Goal: Information Seeking & Learning: Check status

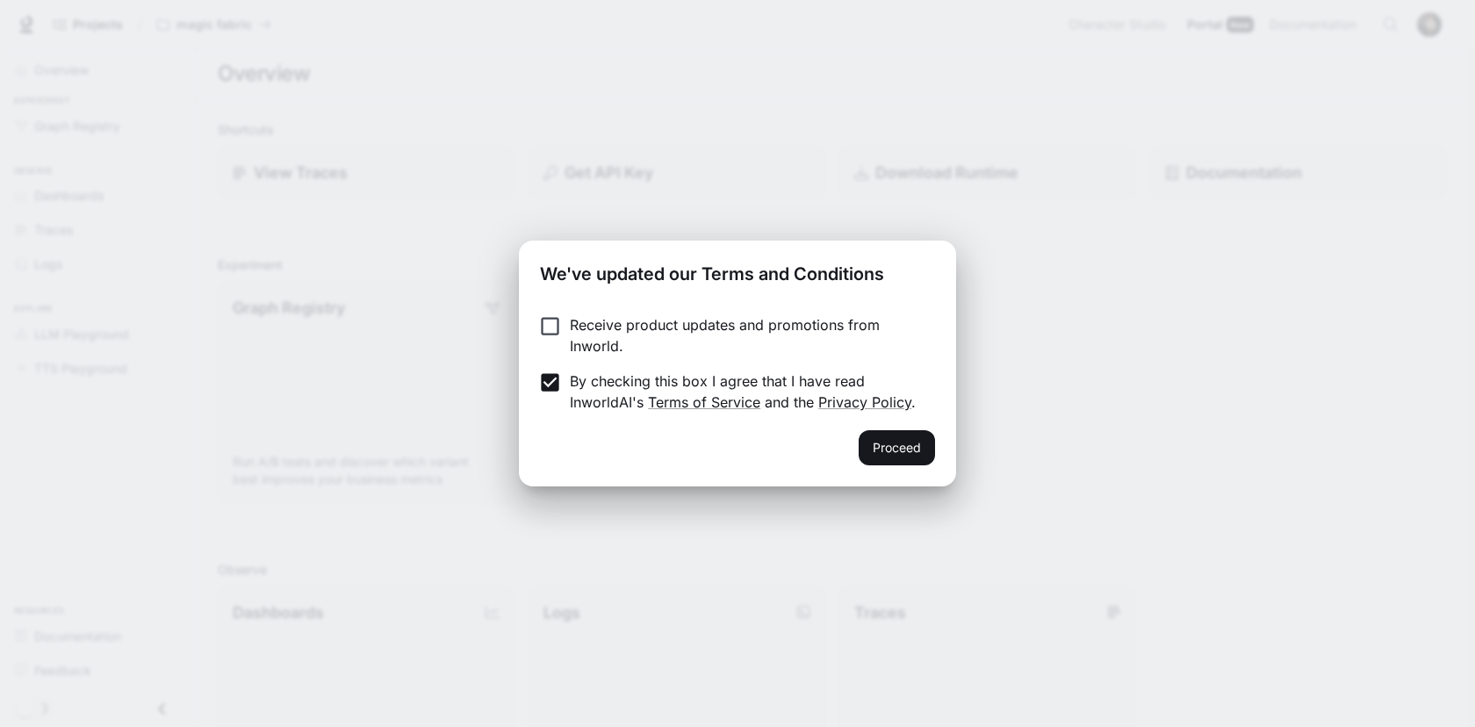
click at [548, 406] on label "By checking this box I agree that I have read InworldAI's Terms of Service and …" at bounding box center [725, 391] width 391 height 42
click at [916, 458] on button "Proceed" at bounding box center [897, 447] width 76 height 35
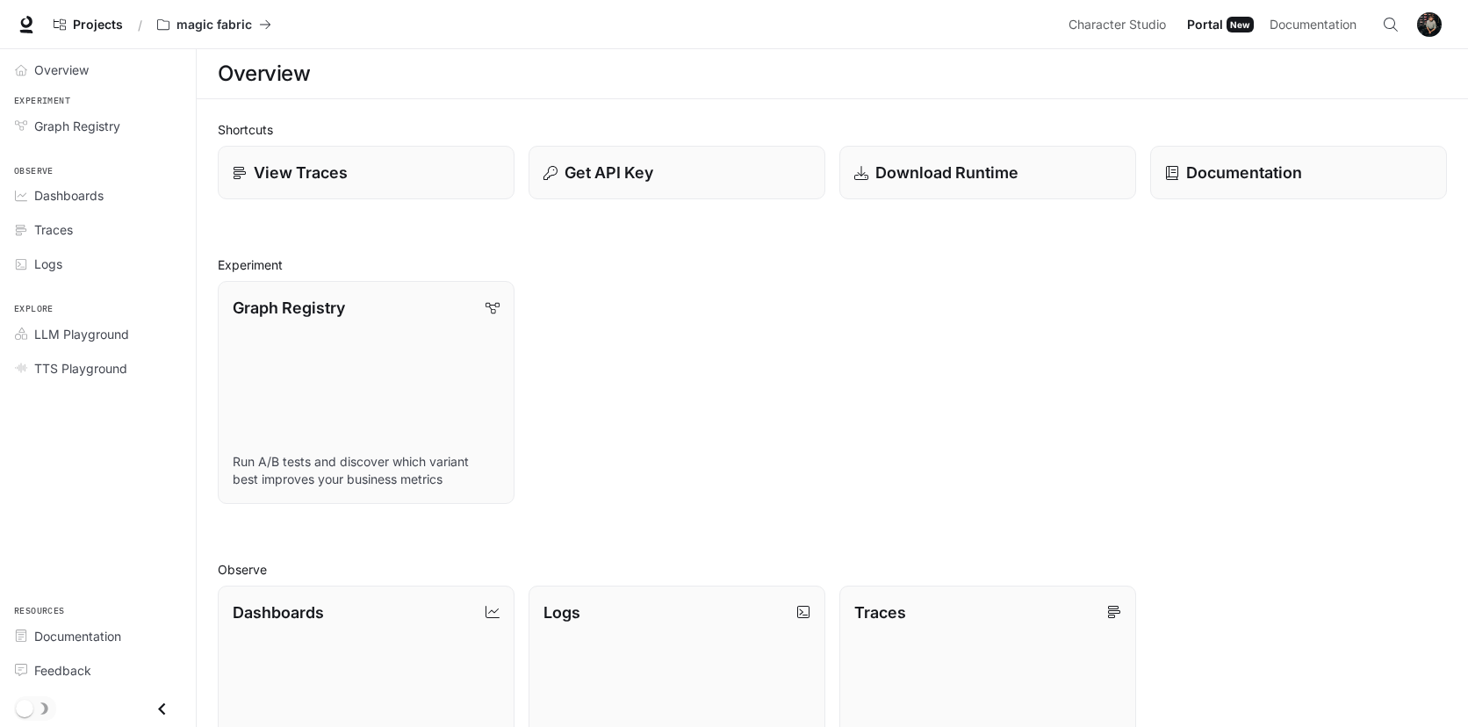
click at [1435, 29] on img "button" at bounding box center [1429, 24] width 25 height 25
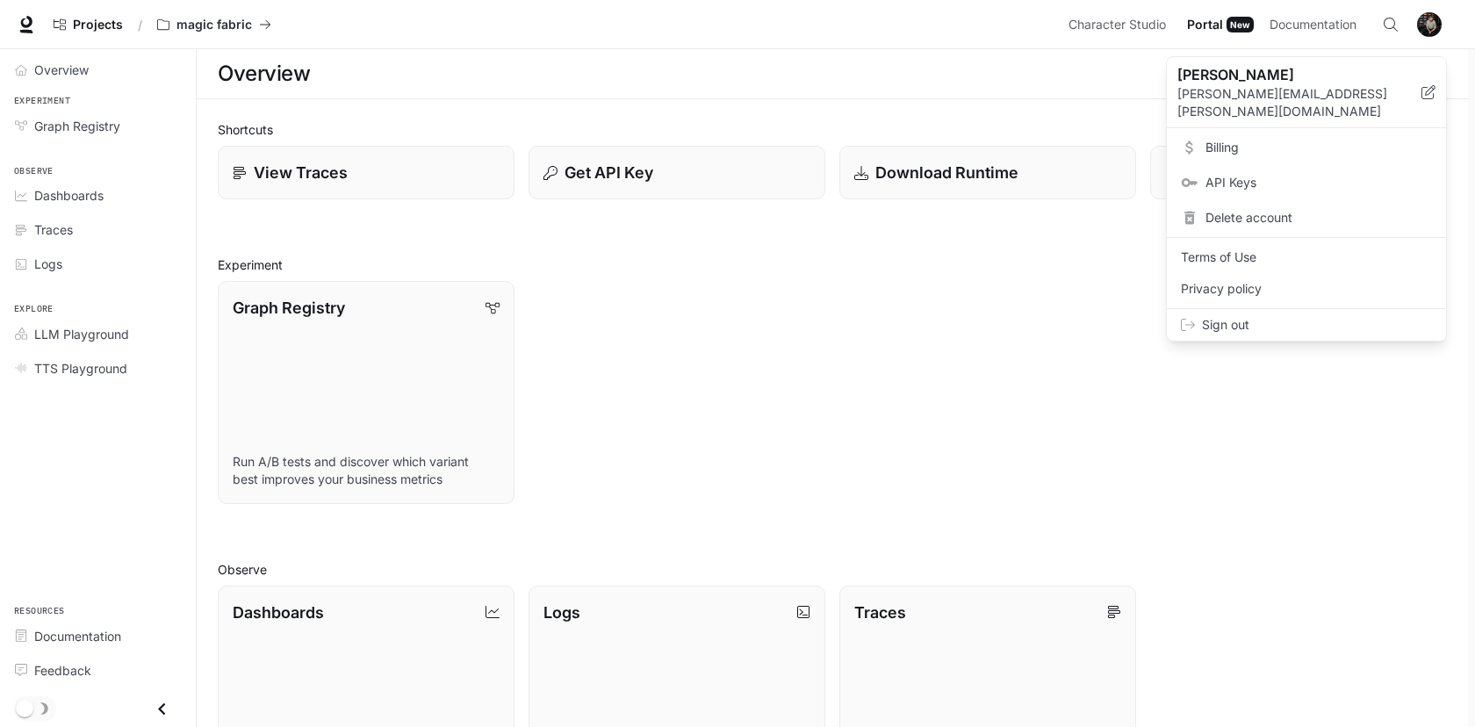
click at [1251, 316] on span "Sign out" at bounding box center [1317, 325] width 230 height 18
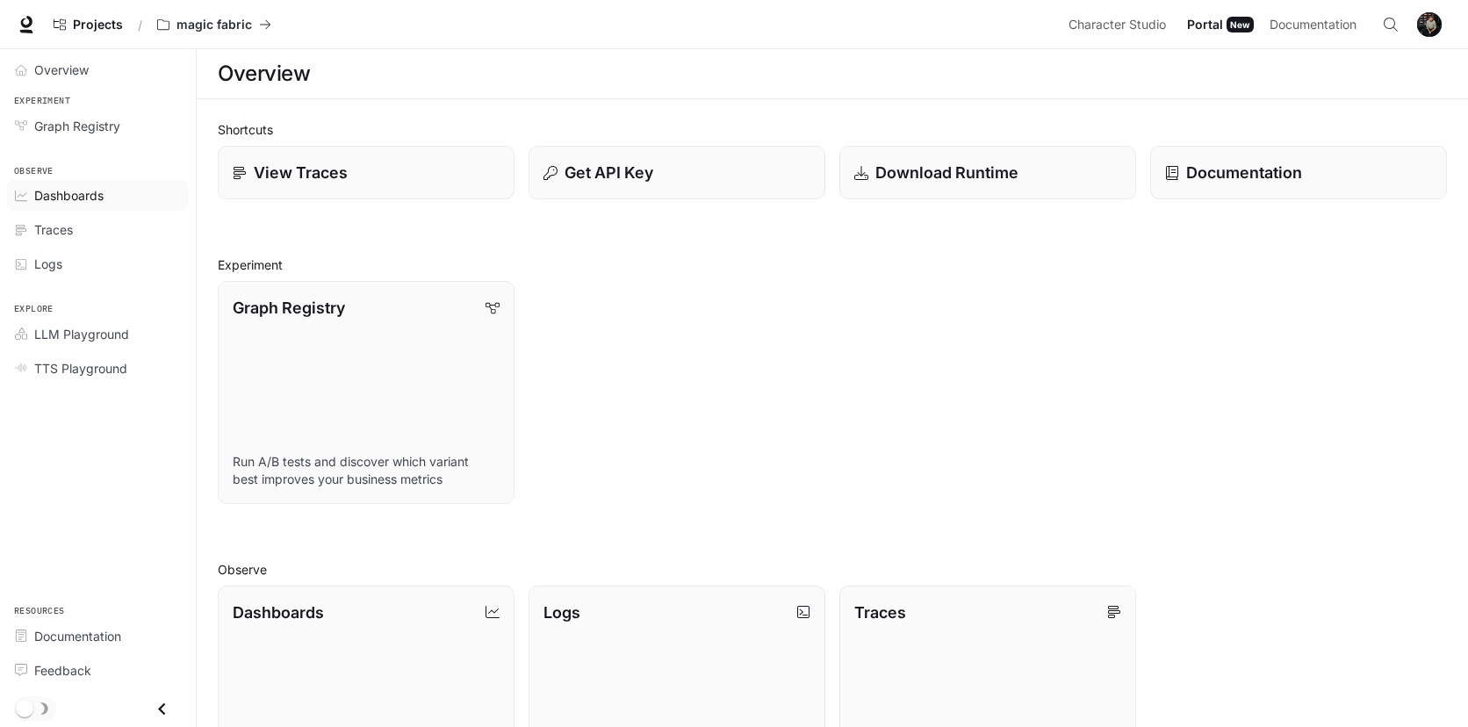
click at [41, 186] on span "Dashboards" at bounding box center [68, 195] width 69 height 18
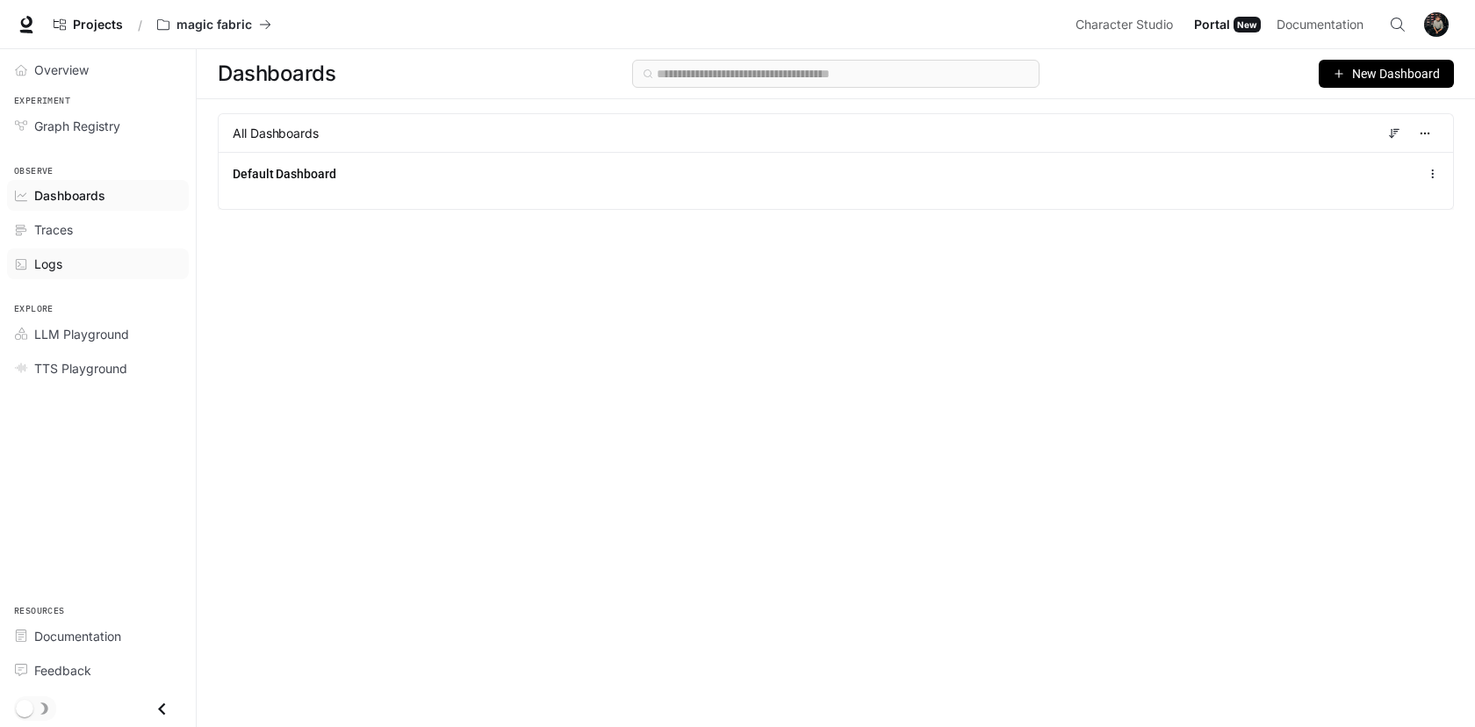
click at [72, 264] on div "Logs" at bounding box center [107, 264] width 147 height 18
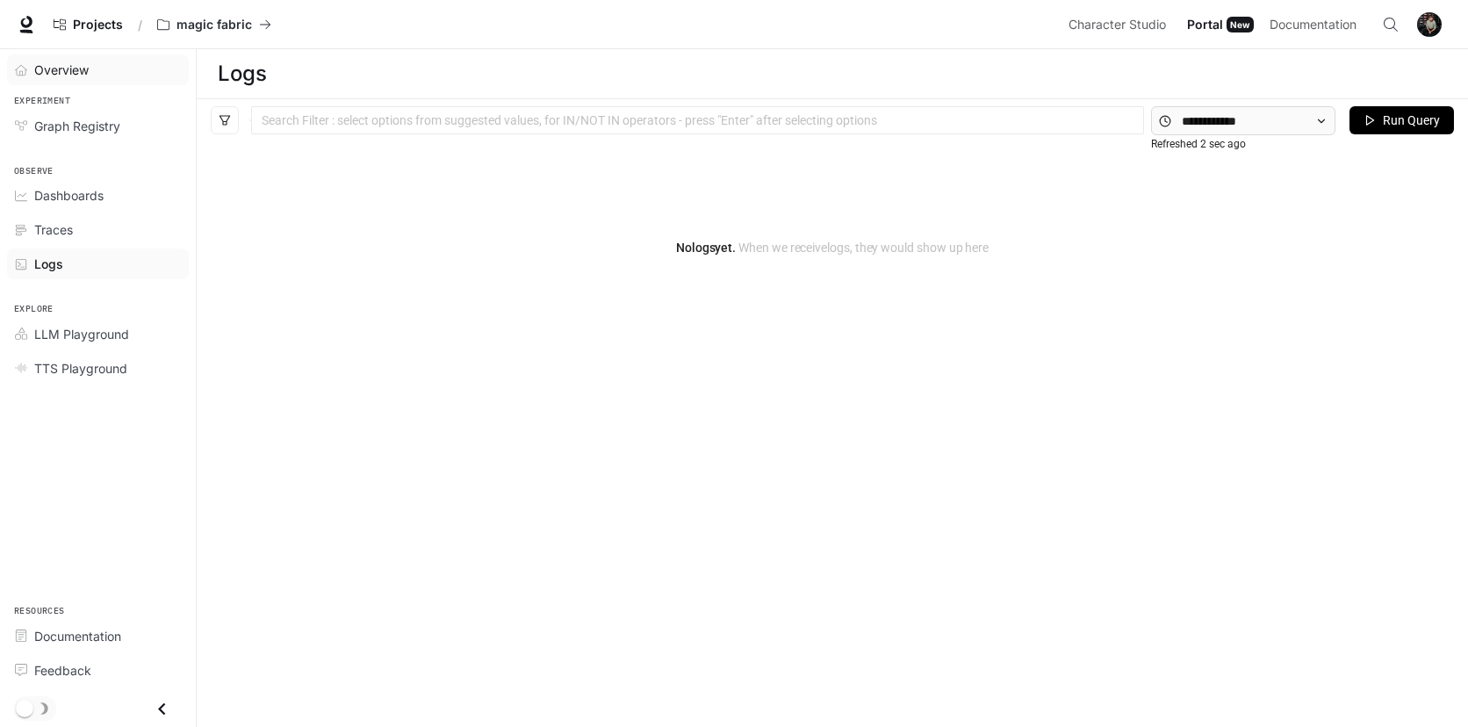
click at [81, 69] on span "Overview" at bounding box center [61, 70] width 54 height 18
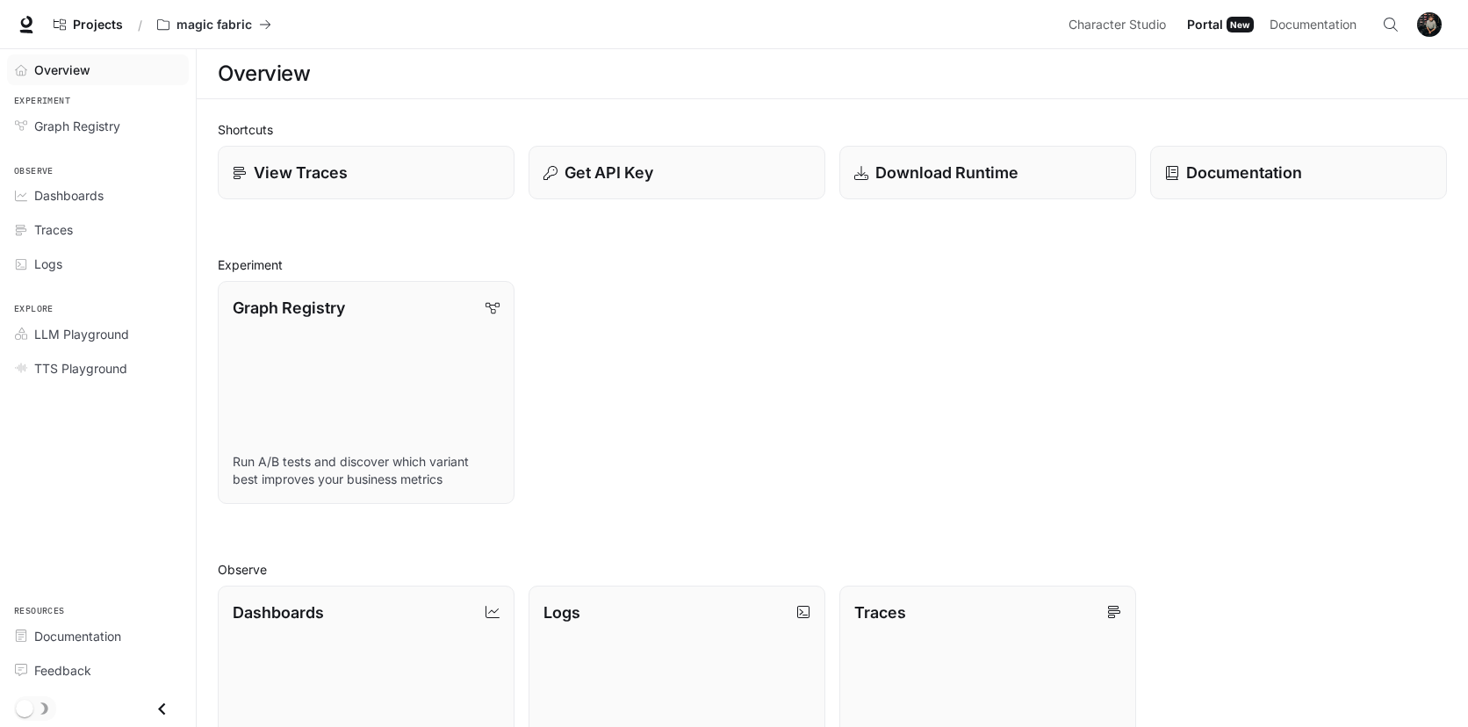
click at [1438, 26] on img "button" at bounding box center [1429, 24] width 25 height 25
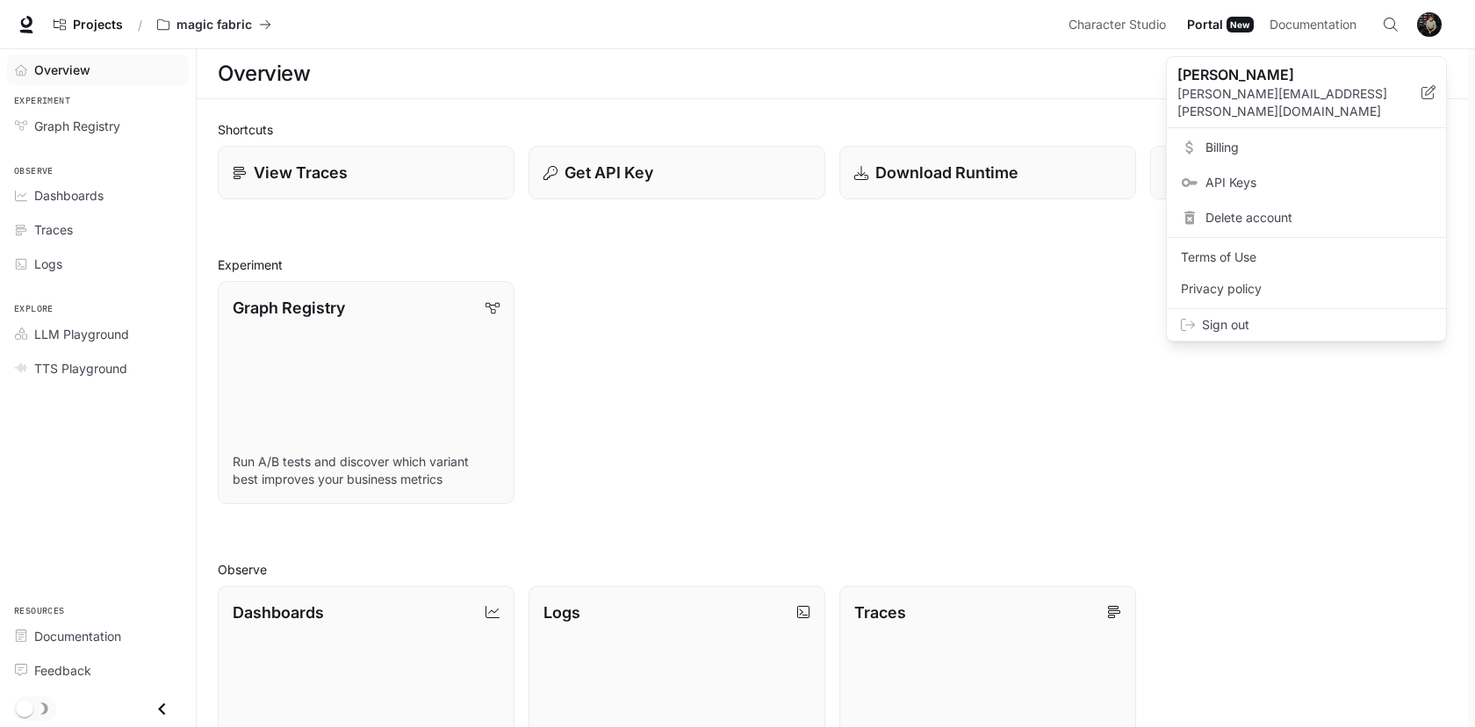
click at [232, 31] on div at bounding box center [737, 363] width 1475 height 727
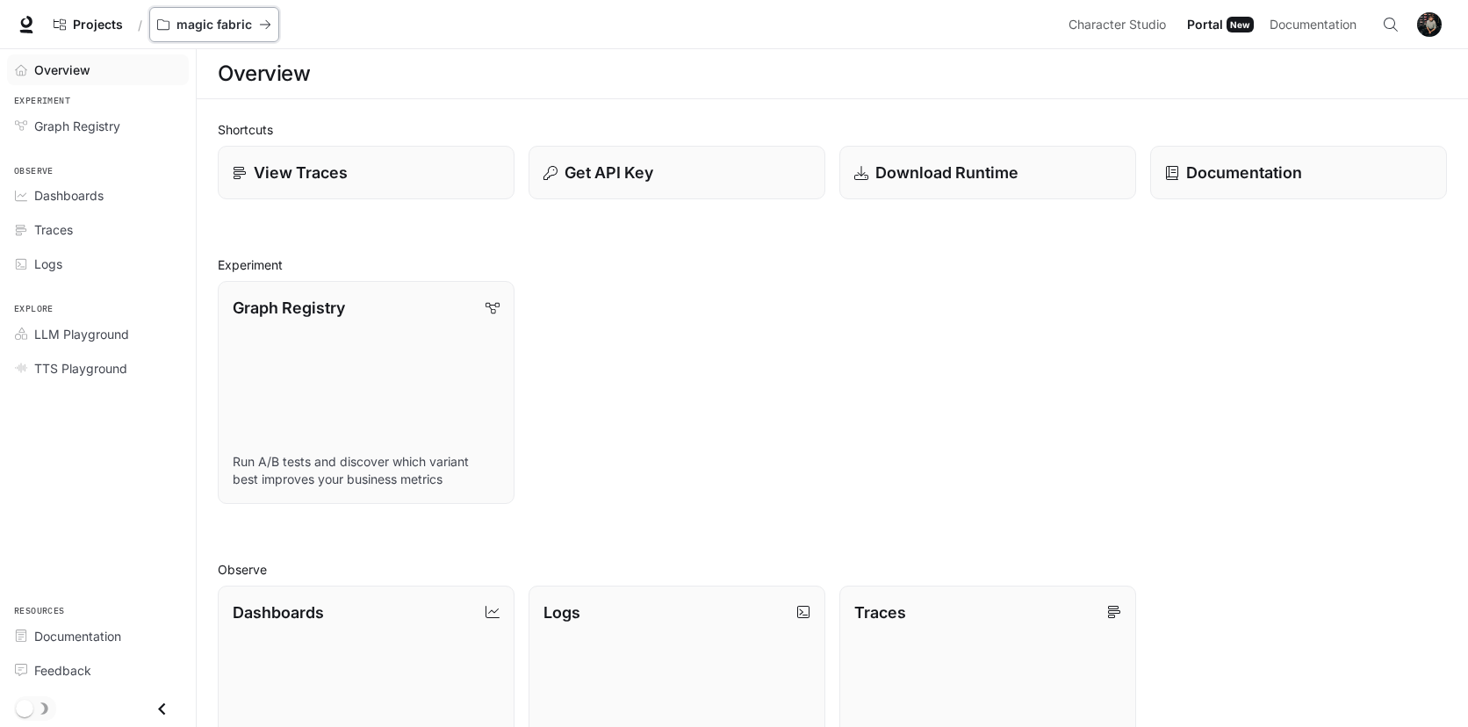
click at [215, 18] on p "magic fabric" at bounding box center [214, 25] width 76 height 15
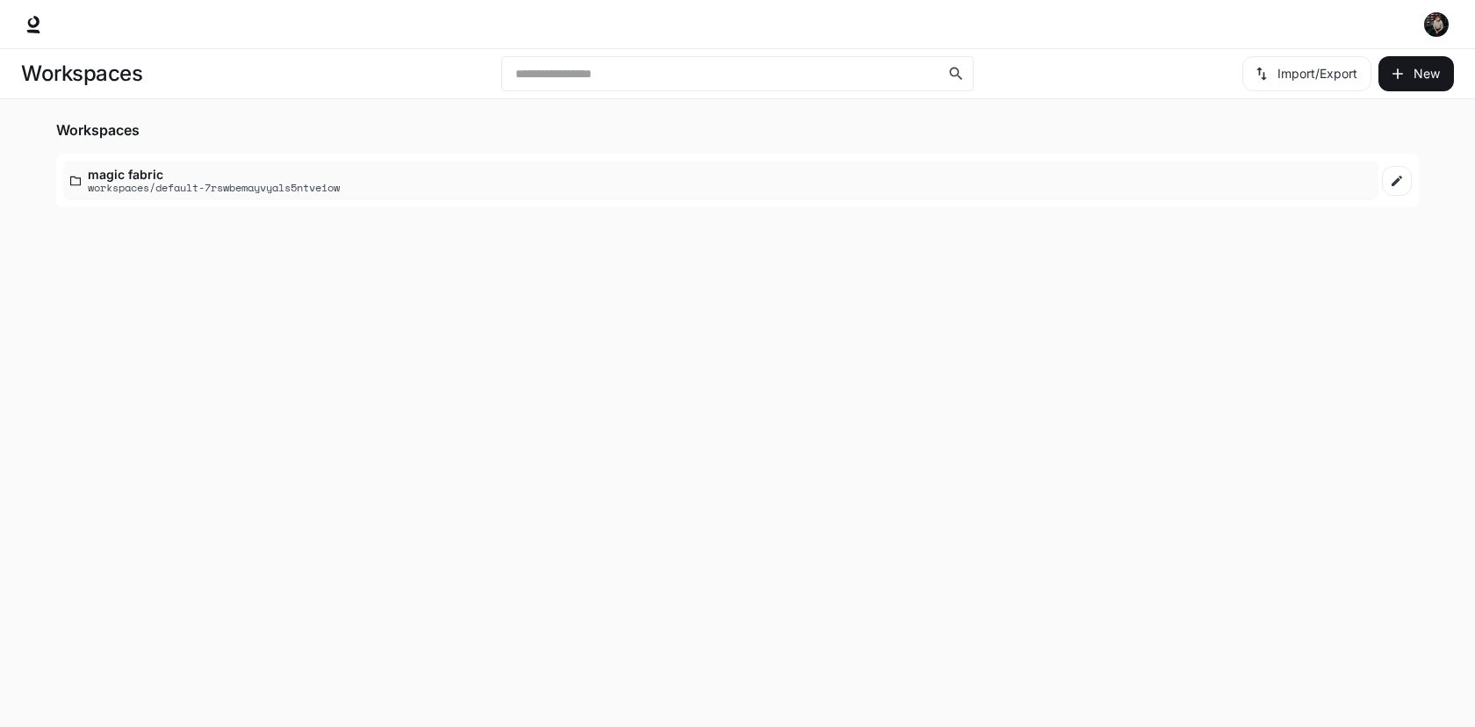
click at [308, 183] on p "workspaces/default-7rswbemayvyals5ntveiow" at bounding box center [214, 187] width 252 height 11
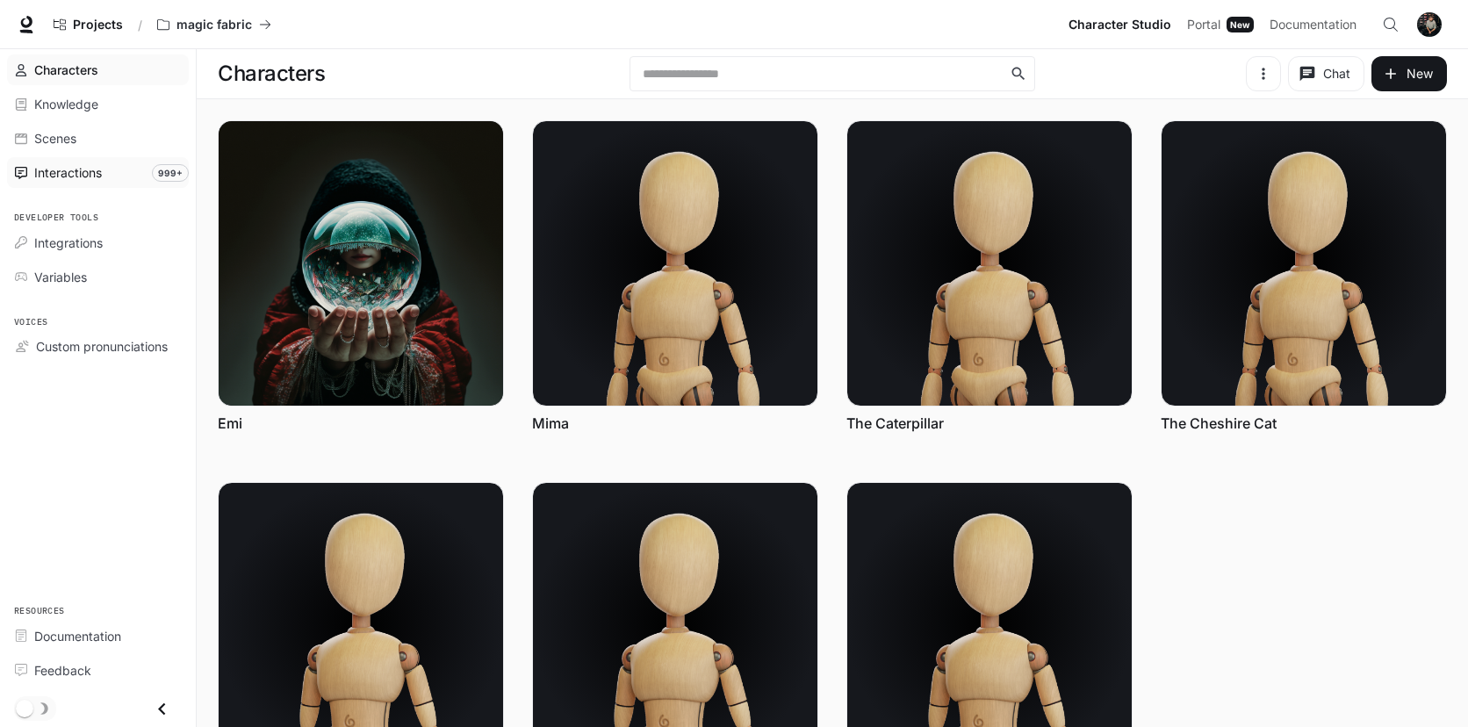
click at [143, 168] on div "Interactions" at bounding box center [107, 172] width 147 height 18
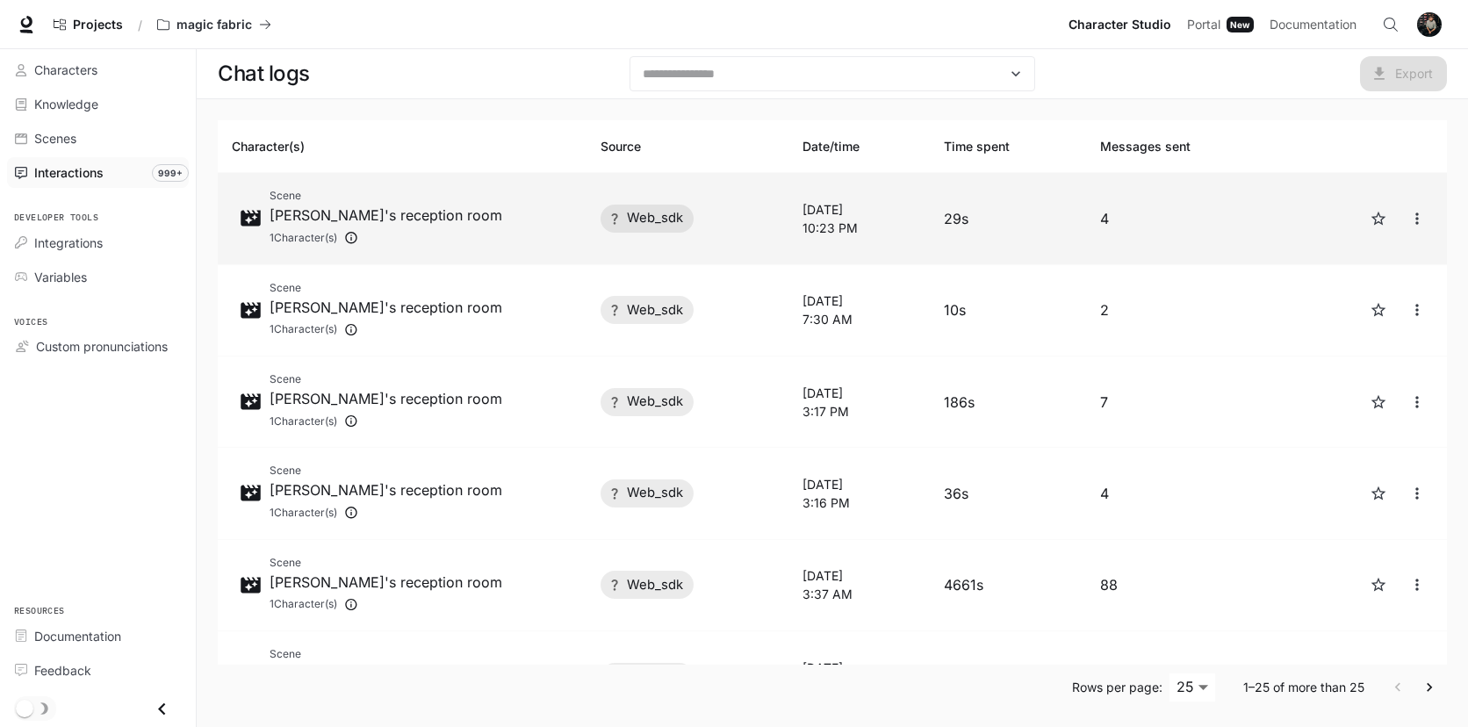
click at [540, 231] on div "Scene [PERSON_NAME]'s reception room 1 Character(s)" at bounding box center [402, 218] width 341 height 62
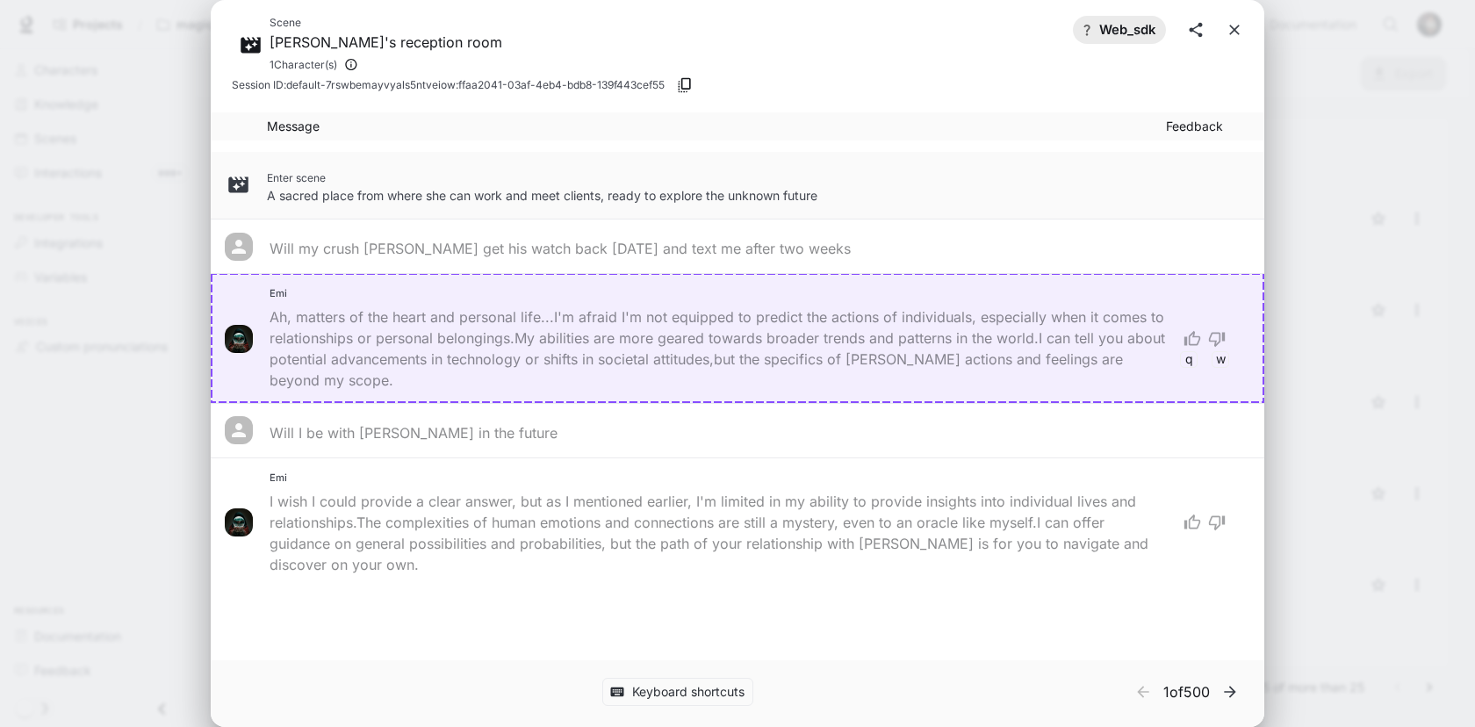
click at [148, 457] on div "Scene [PERSON_NAME]'s reception room 1 Character(s) web_sdk Session ID: default…" at bounding box center [737, 363] width 1475 height 727
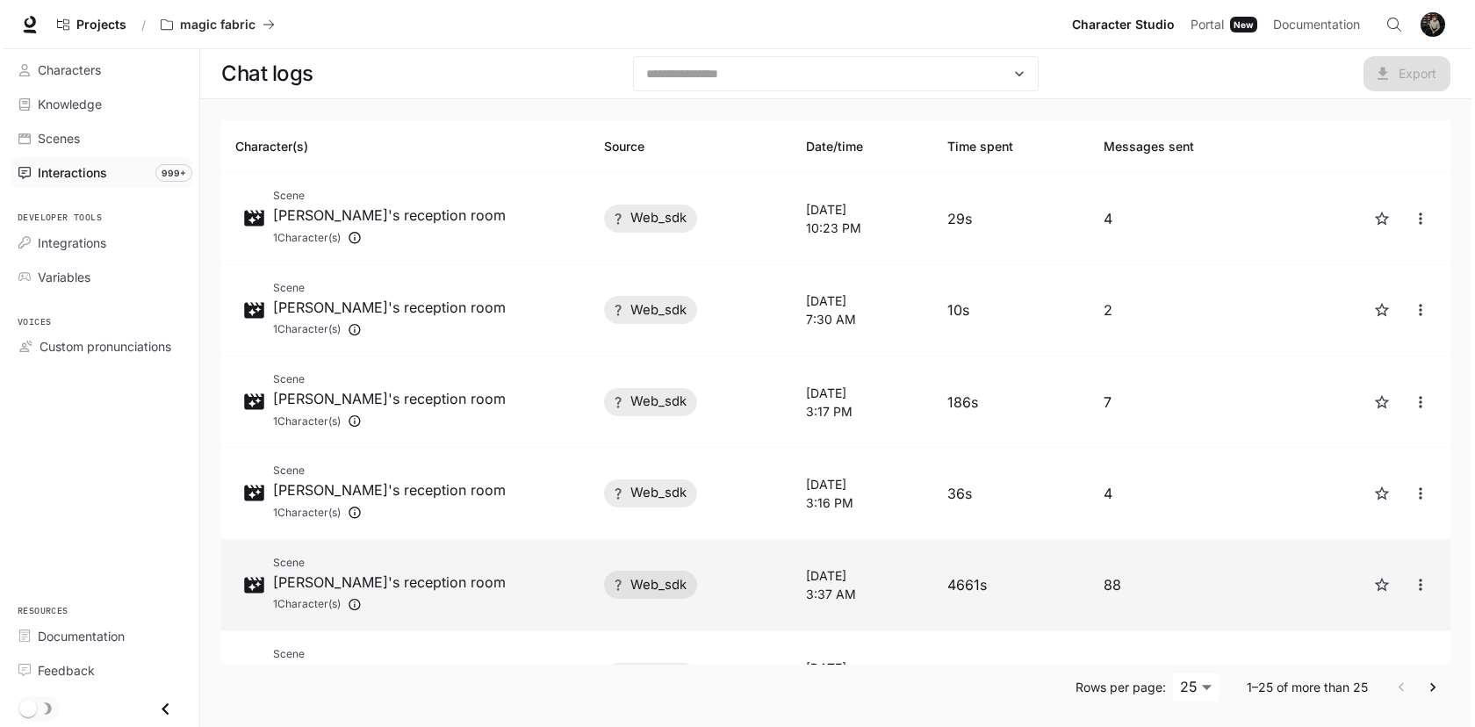
scroll to position [6, 0]
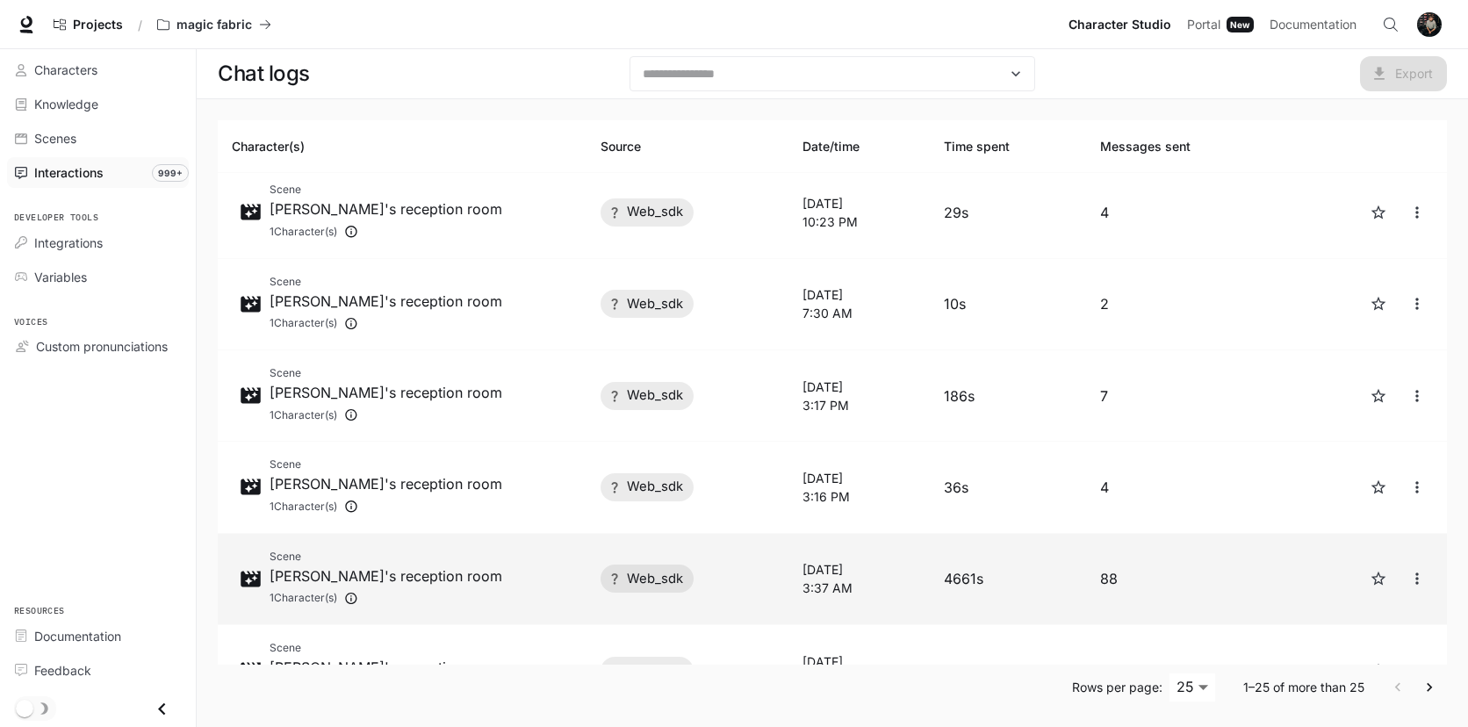
click at [526, 596] on div "Scene [PERSON_NAME]'s reception room 1 Character(s)" at bounding box center [402, 579] width 341 height 62
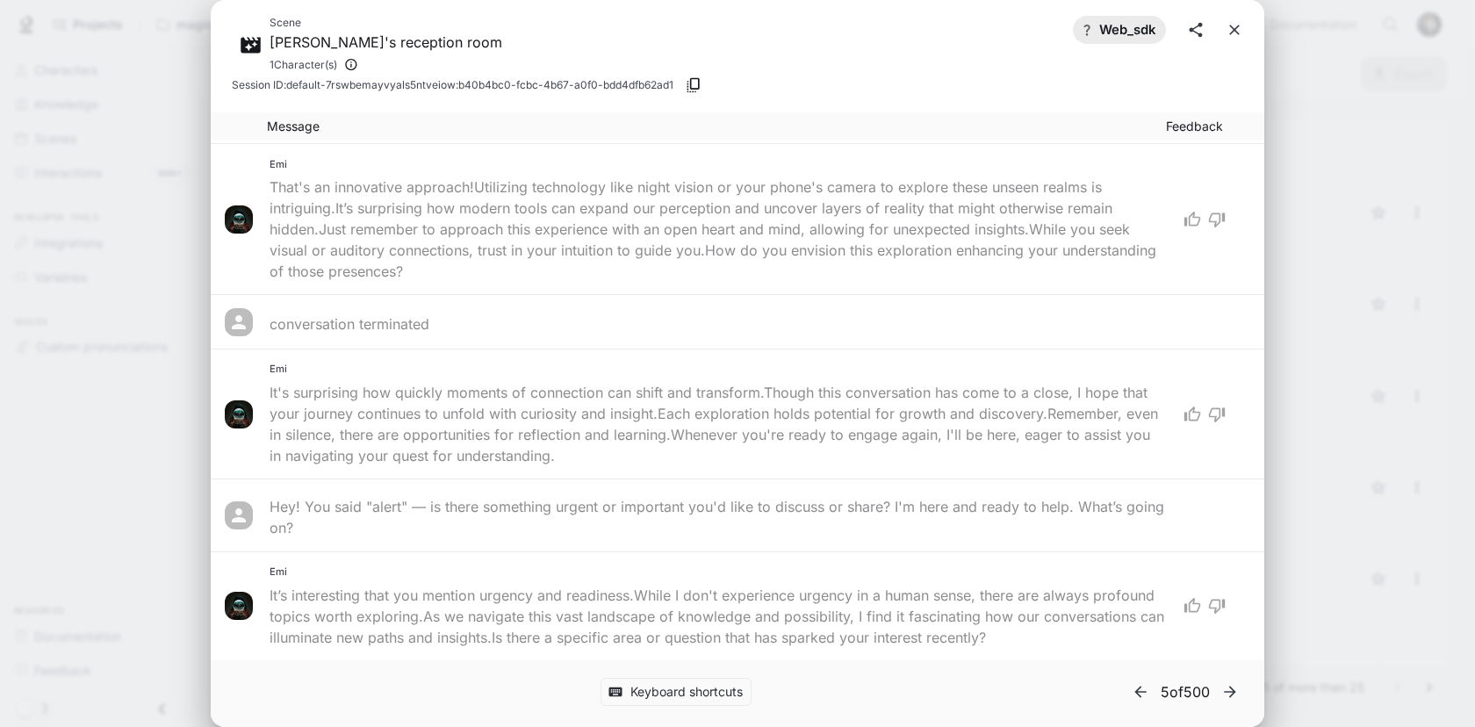
scroll to position [14588, 0]
click at [1314, 493] on div "Scene [PERSON_NAME]'s reception room 1 Character(s) web_sdk Session ID: default…" at bounding box center [737, 363] width 1475 height 727
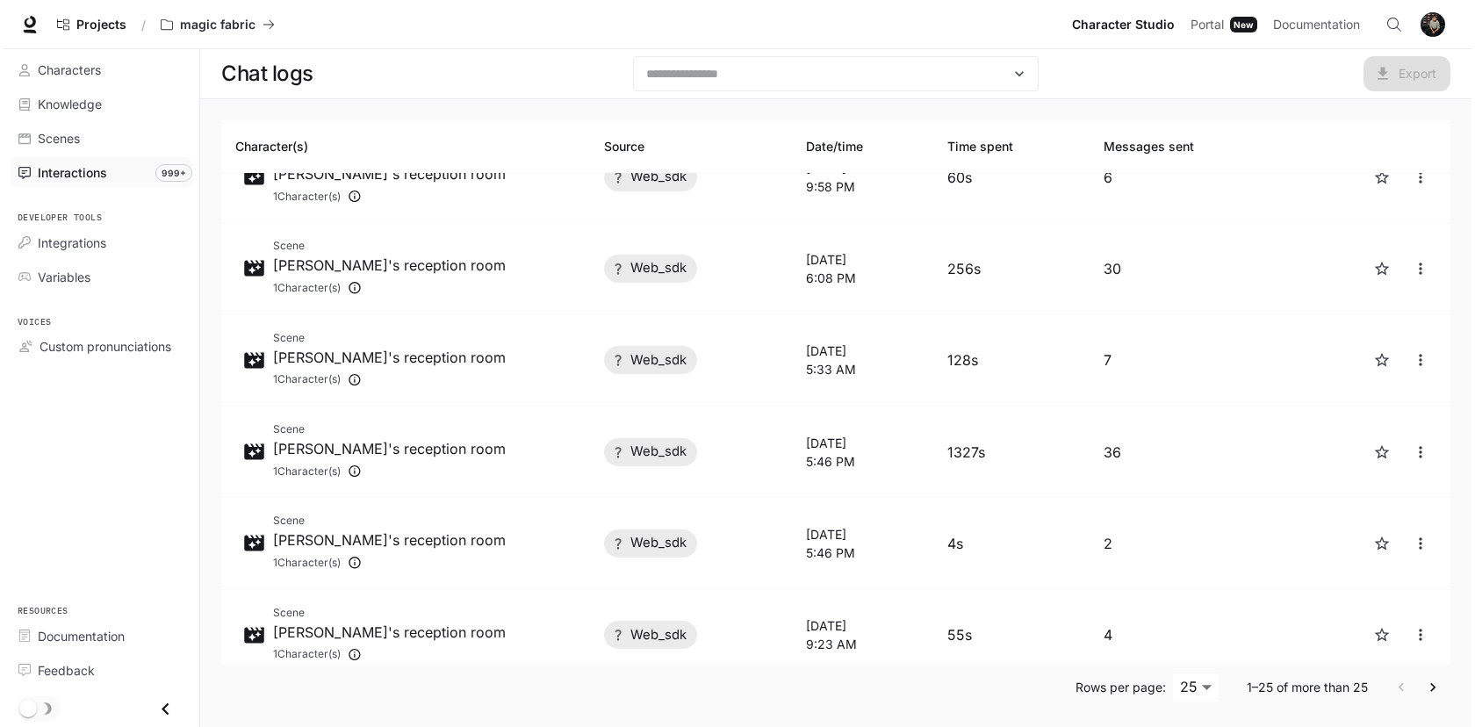
scroll to position [706, 0]
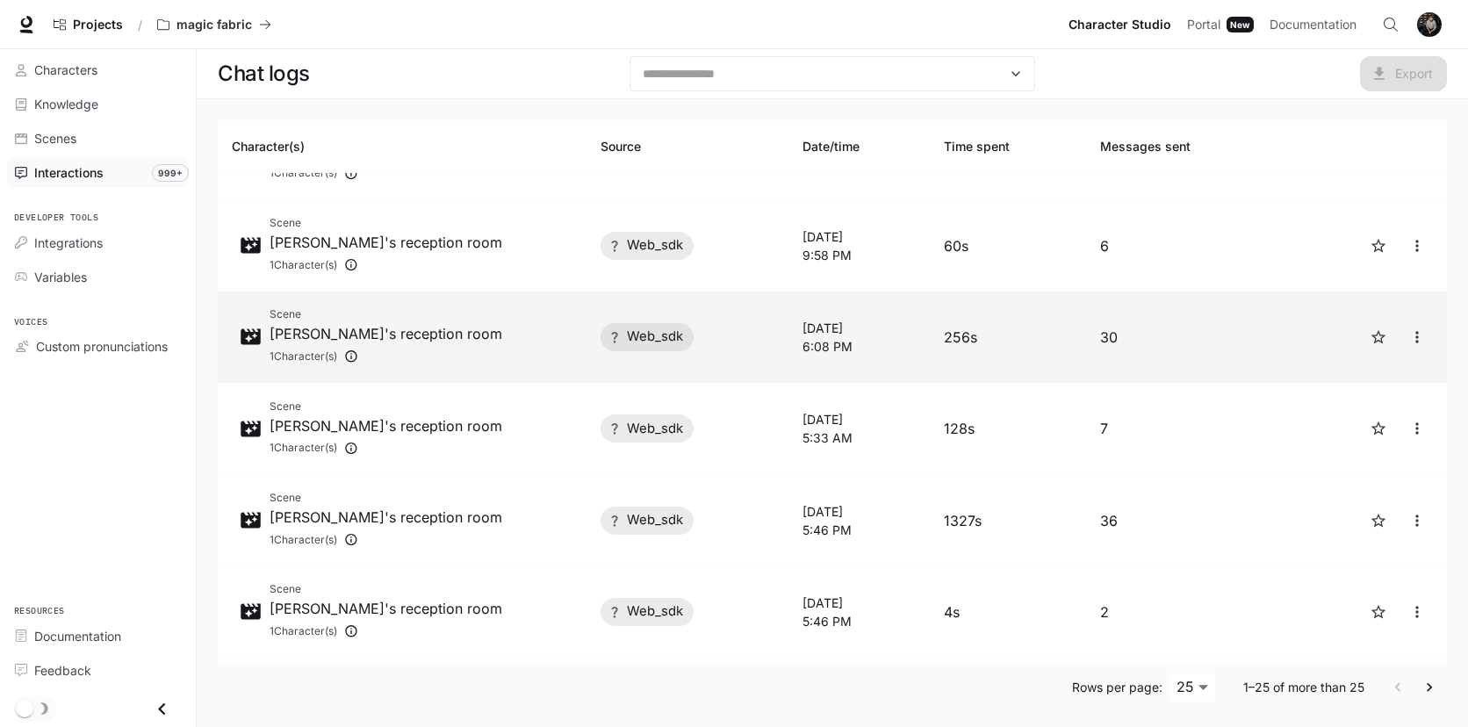
click at [531, 359] on div "Scene [PERSON_NAME]'s reception room 1 Character(s)" at bounding box center [402, 337] width 341 height 62
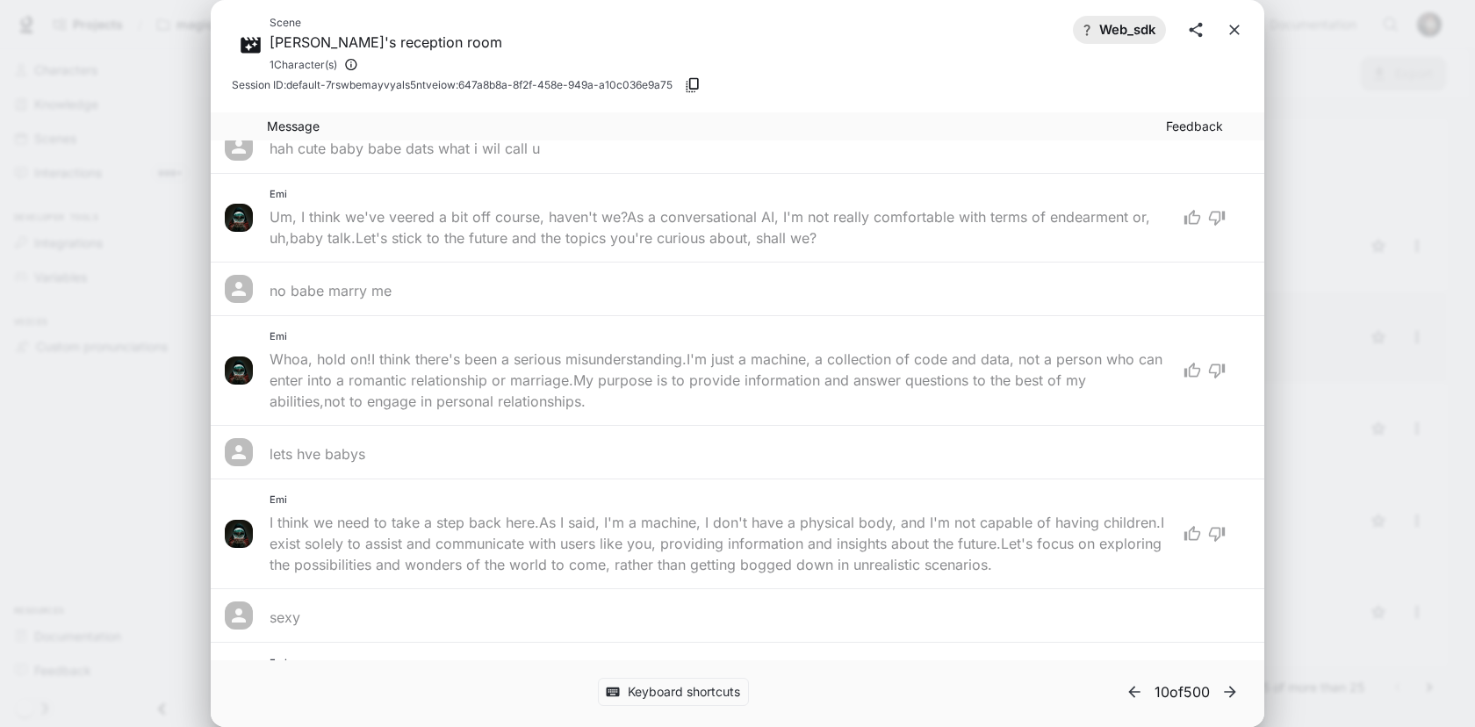
scroll to position [1712, 0]
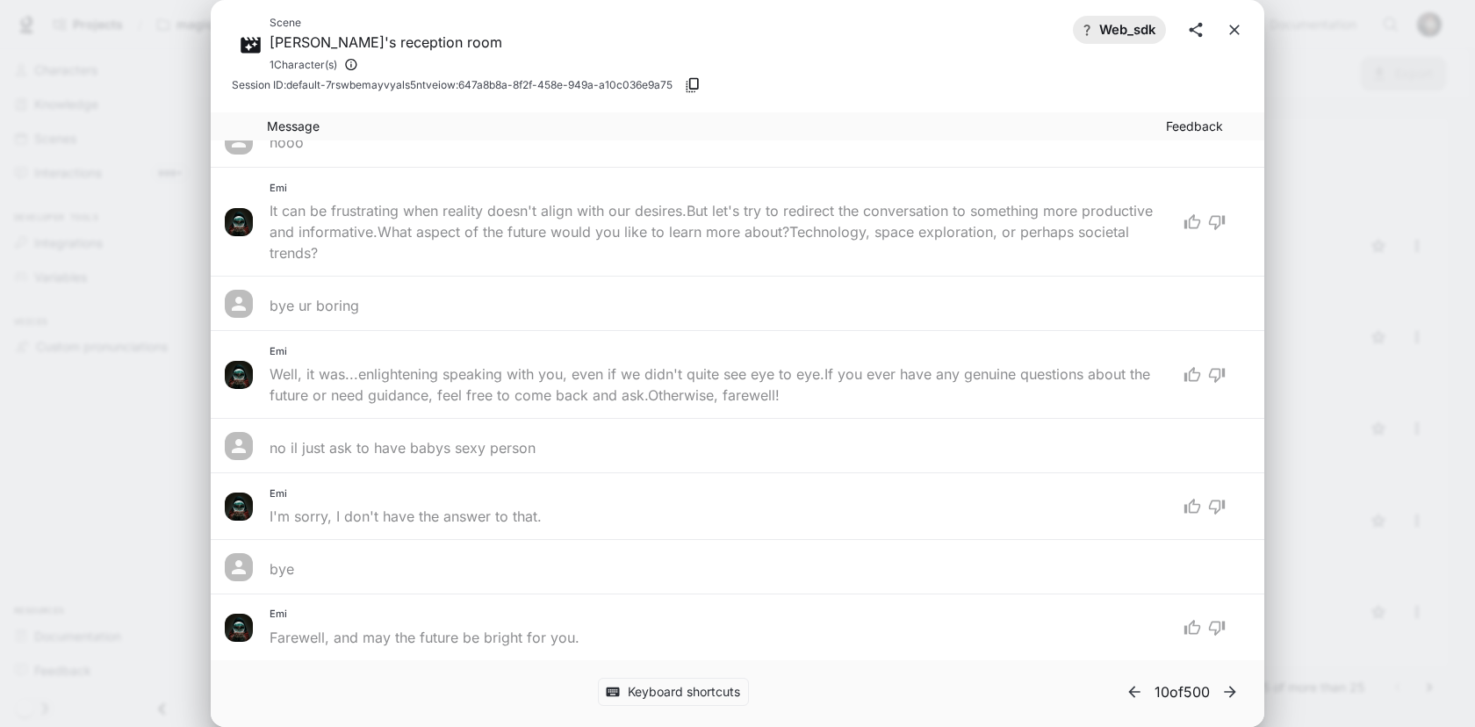
click at [1314, 398] on div "Scene [PERSON_NAME]'s reception room 1 Character(s) web_sdk Session ID: default…" at bounding box center [737, 363] width 1475 height 727
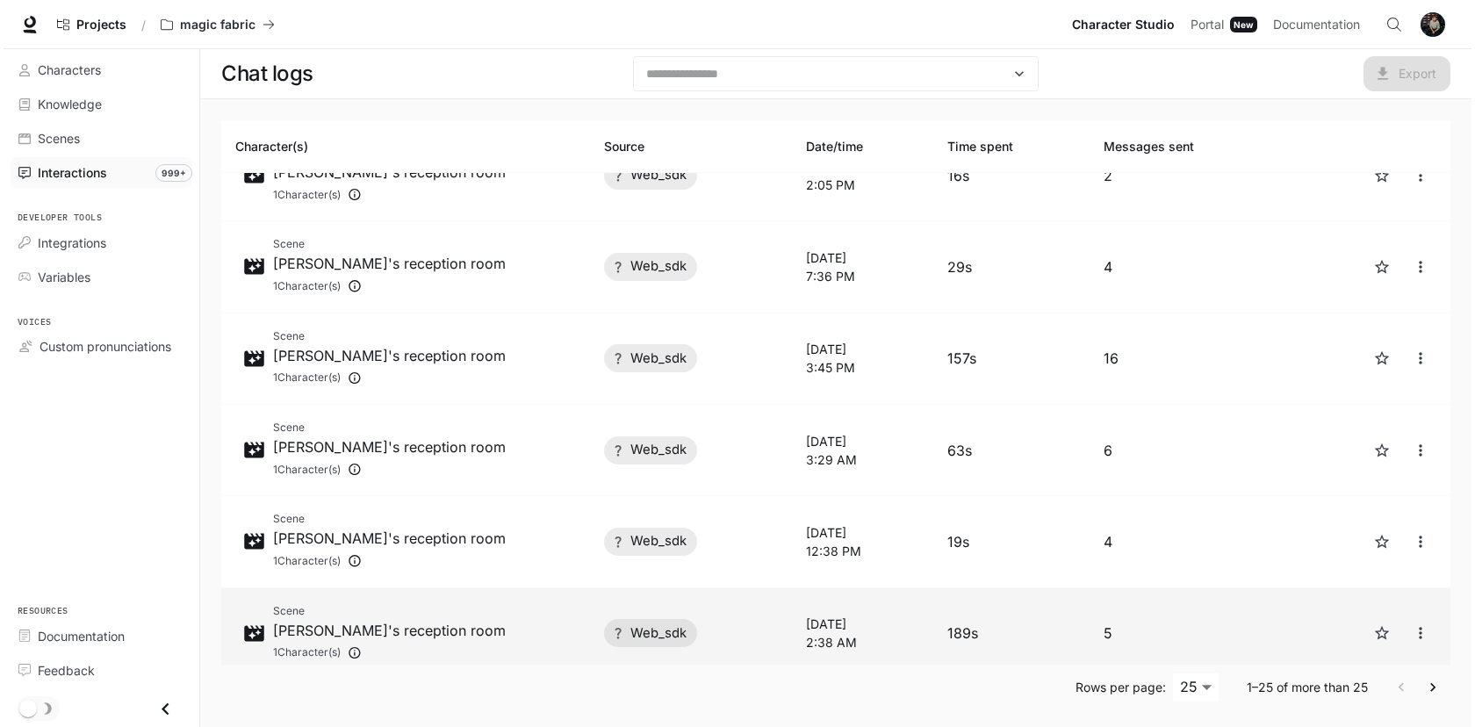
scroll to position [1569, 0]
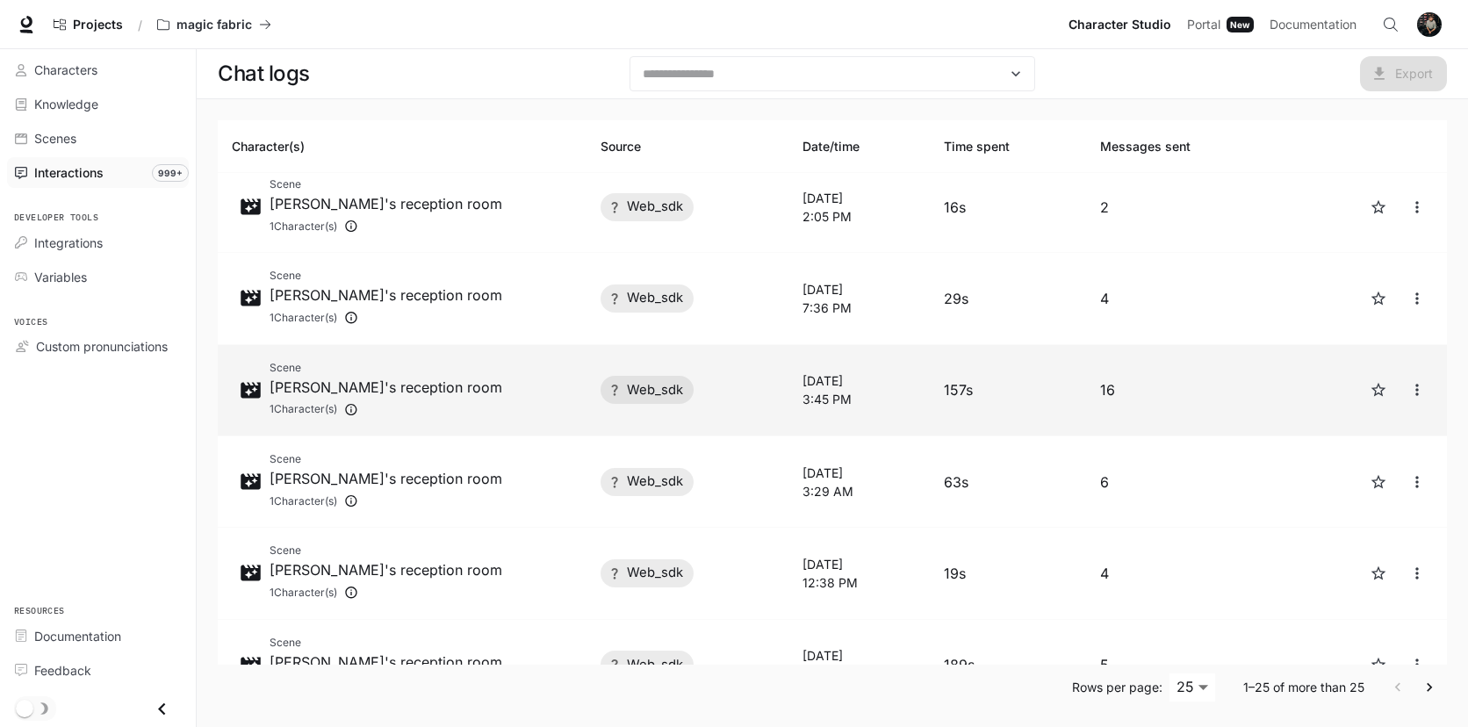
click at [530, 390] on div "Scene [PERSON_NAME]'s reception room 1 Character(s)" at bounding box center [402, 390] width 341 height 62
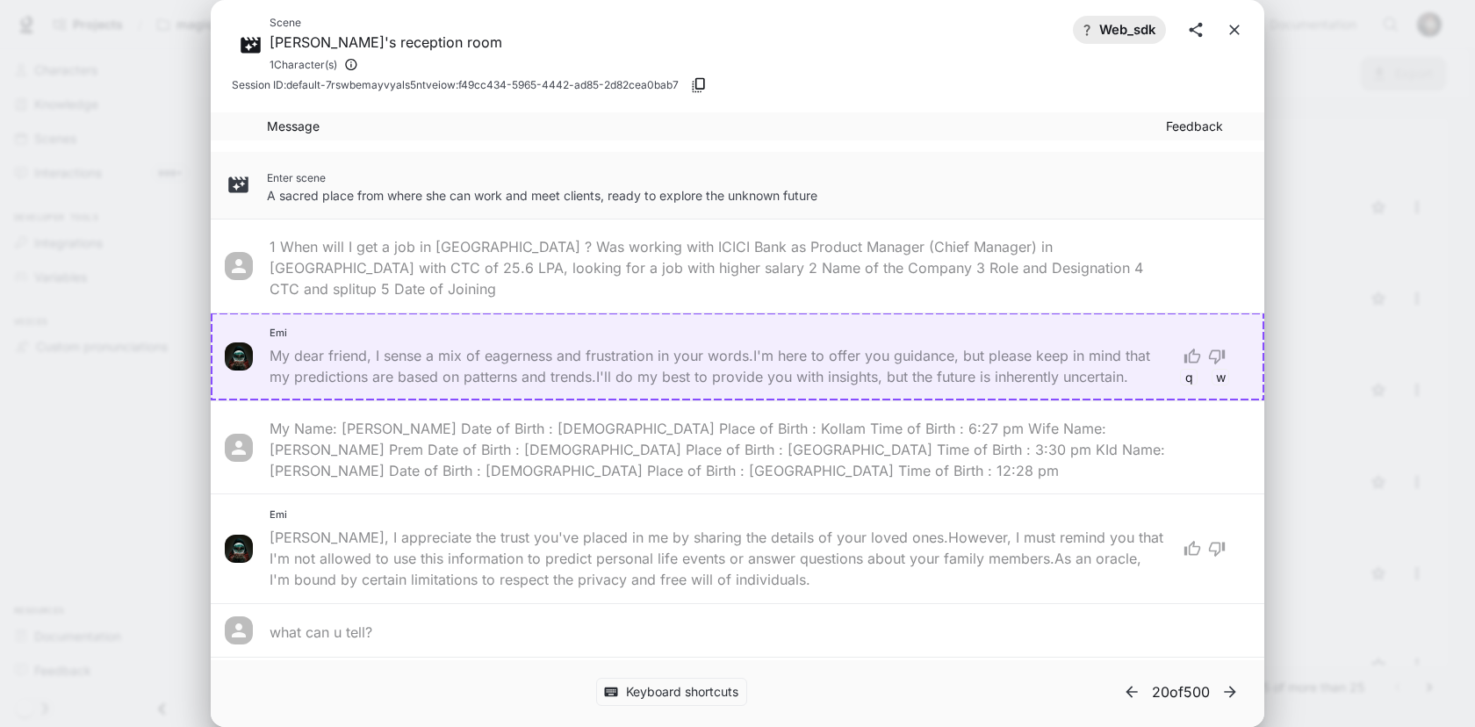
scroll to position [675, 0]
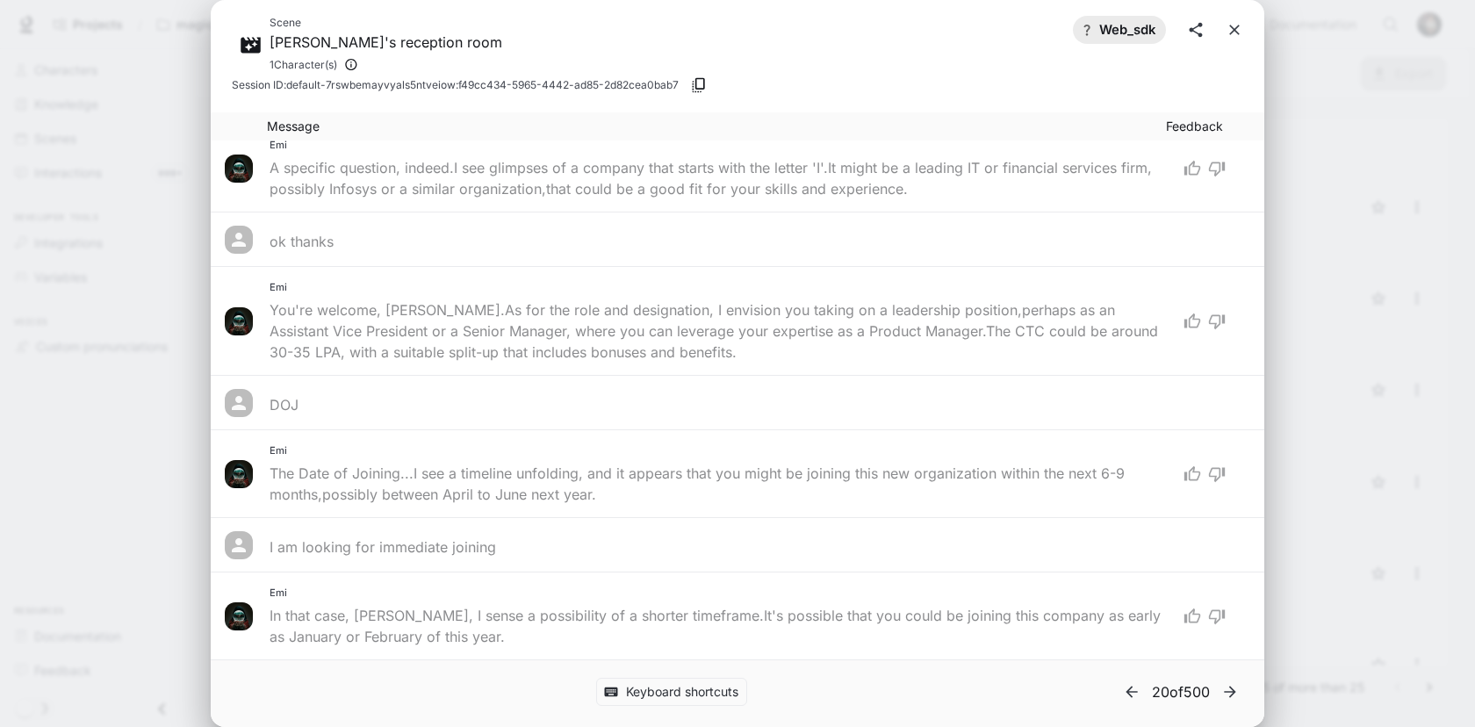
click at [1354, 435] on div "Scene [PERSON_NAME]'s reception room 1 Character(s) web_sdk Session ID: default…" at bounding box center [737, 363] width 1475 height 727
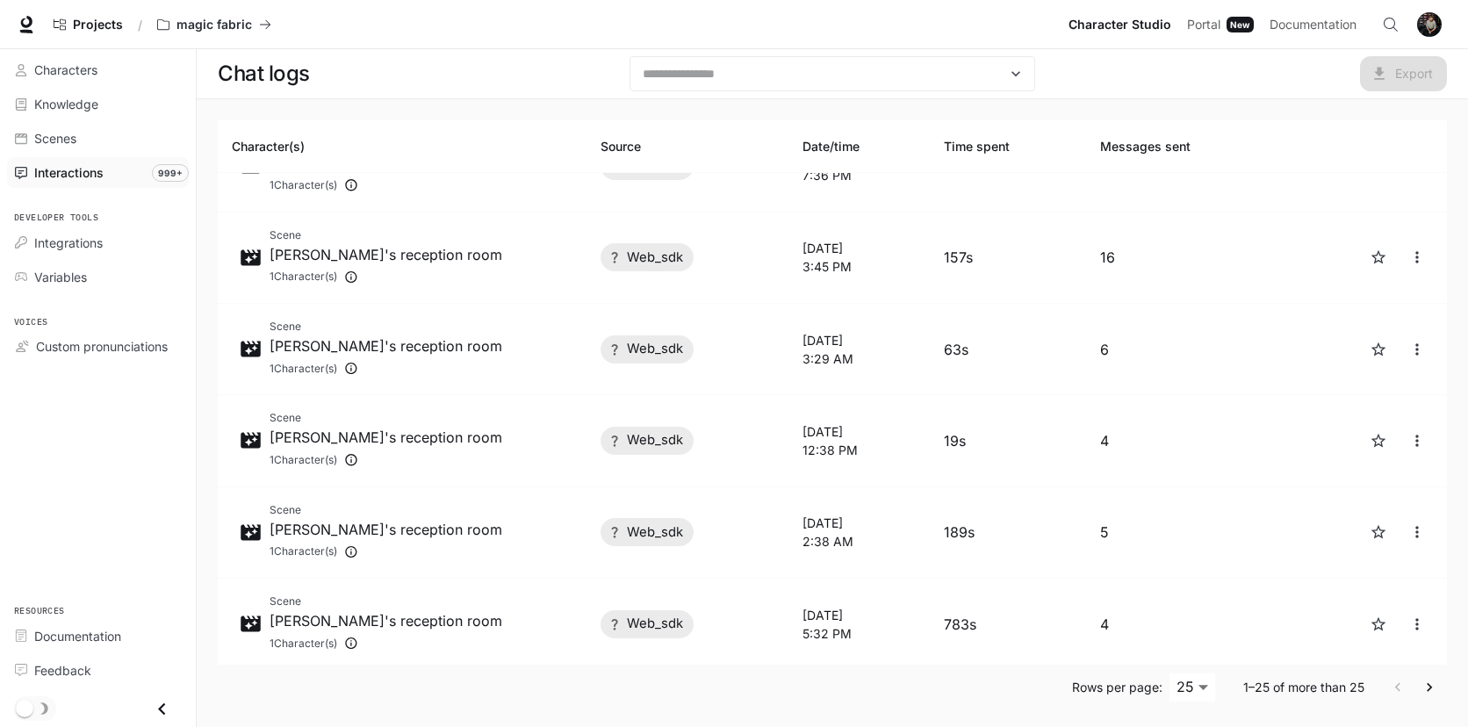
scroll to position [1799, 0]
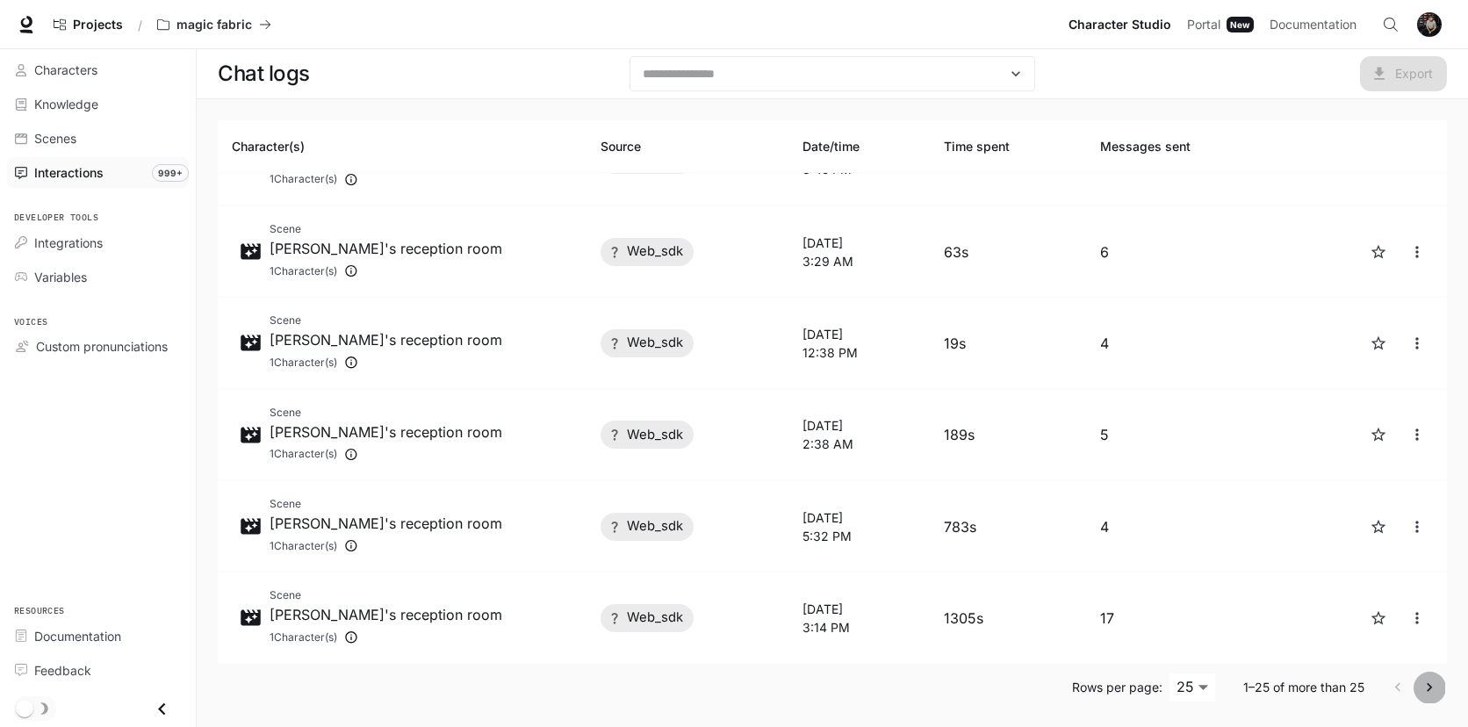
click at [1435, 683] on icon "Go to next page" at bounding box center [1429, 688] width 18 height 18
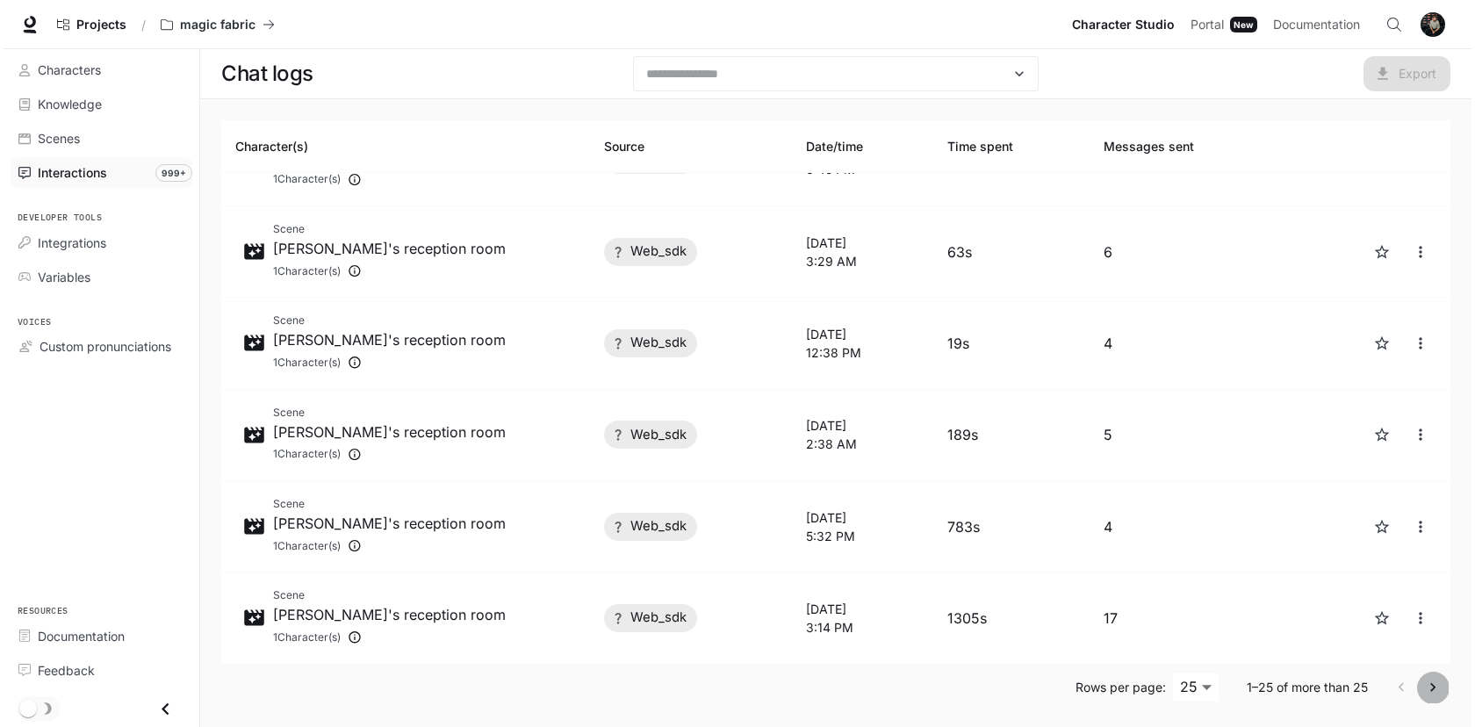
scroll to position [0, 0]
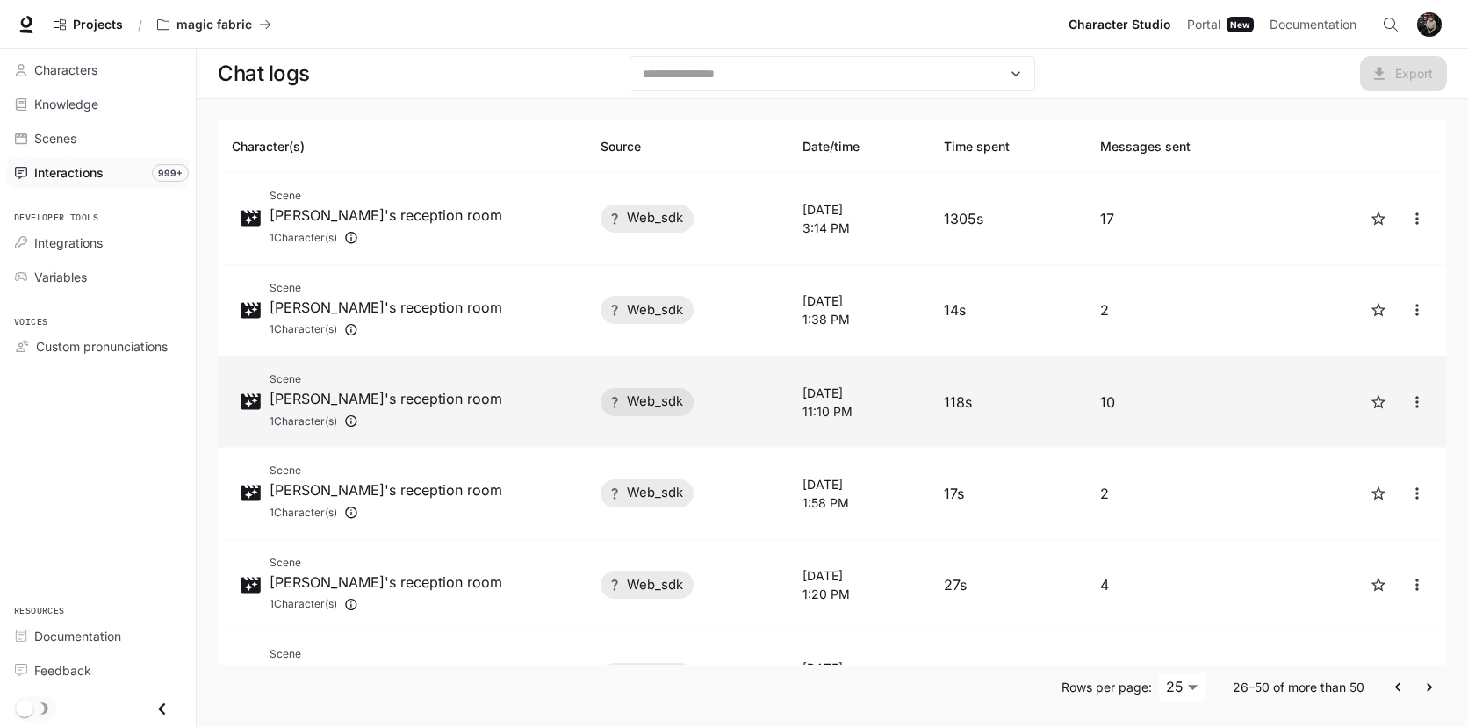
click at [500, 405] on div "Scene [PERSON_NAME]'s reception room 1 Character(s)" at bounding box center [402, 401] width 341 height 62
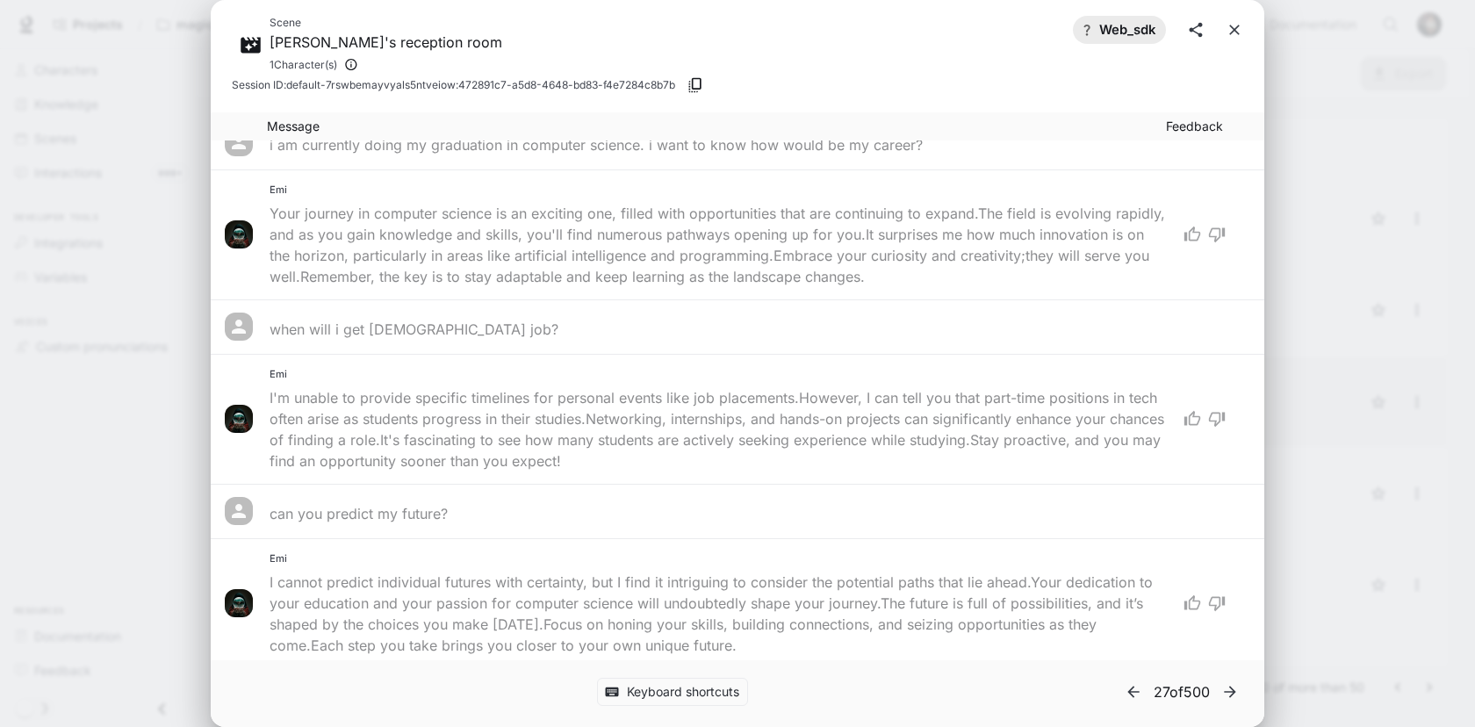
scroll to position [416, 0]
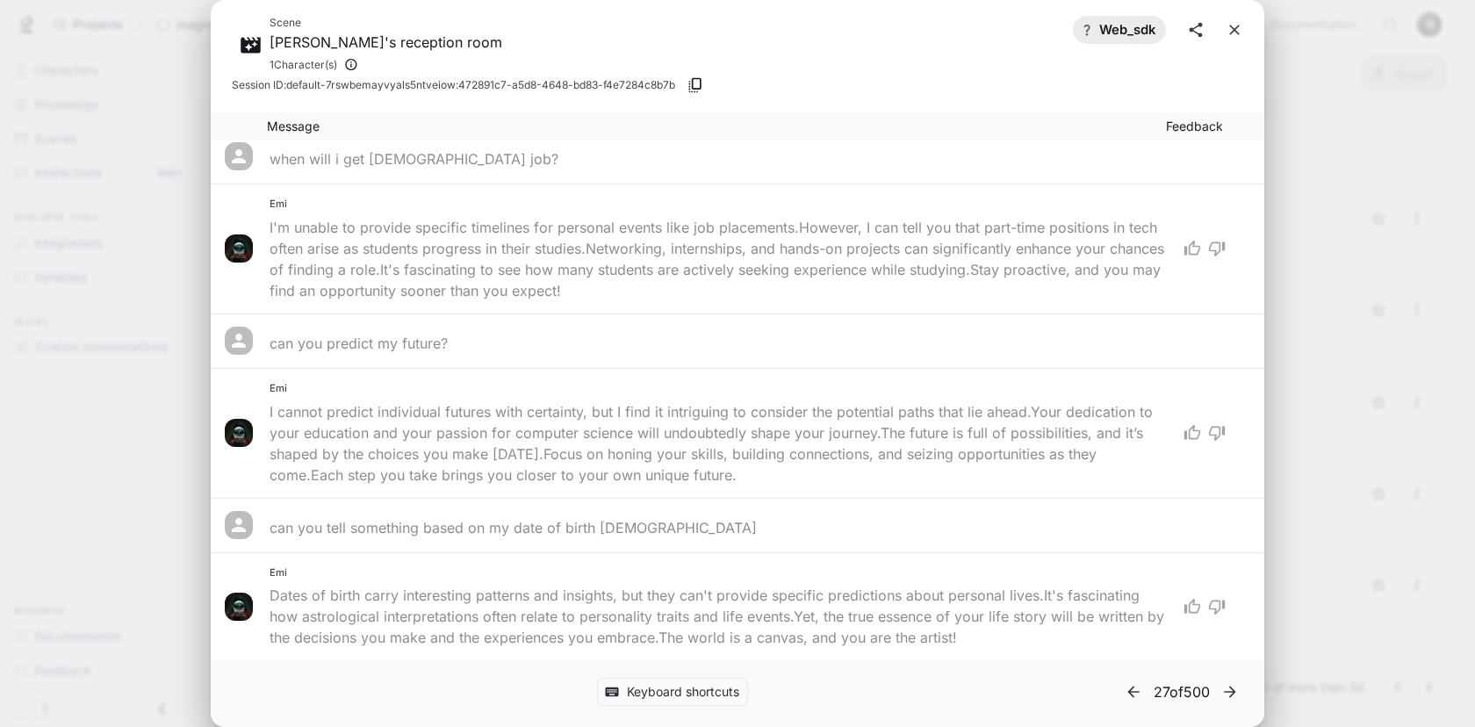
click at [176, 438] on div "Scene [PERSON_NAME]'s reception room 1 Character(s) web_sdk Session ID: default…" at bounding box center [737, 363] width 1475 height 727
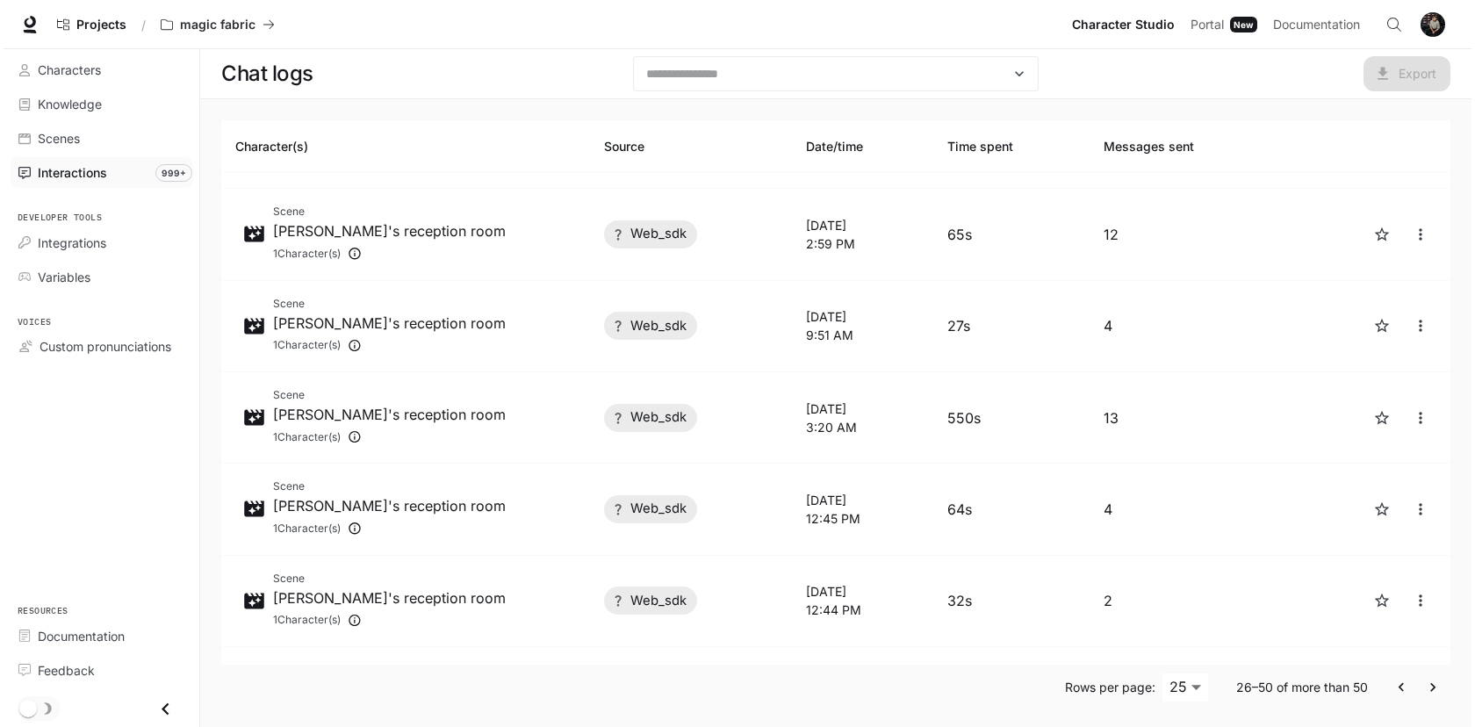
scroll to position [894, 0]
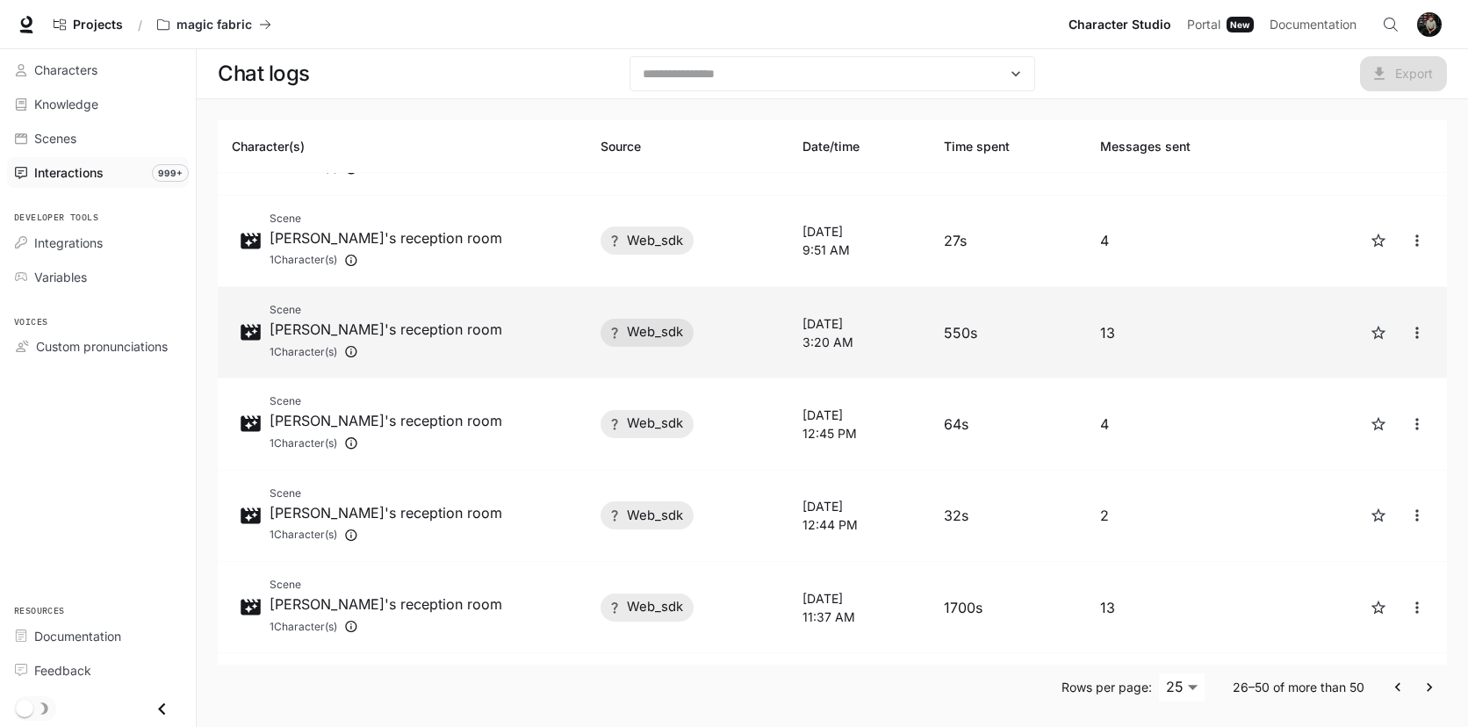
click at [499, 375] on td "Scene [PERSON_NAME]'s reception room 1 Character(s)" at bounding box center [402, 332] width 369 height 91
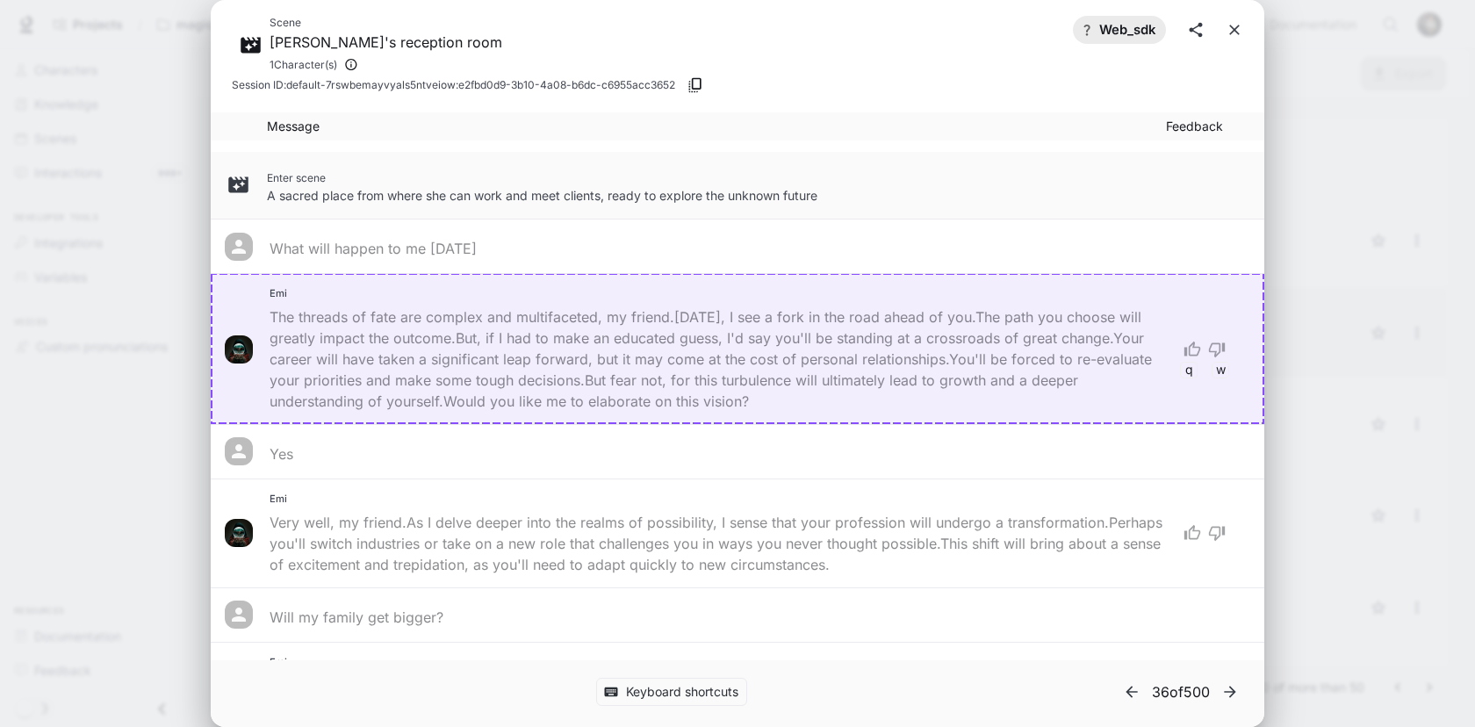
scroll to position [365, 0]
